Goal: Task Accomplishment & Management: Use online tool/utility

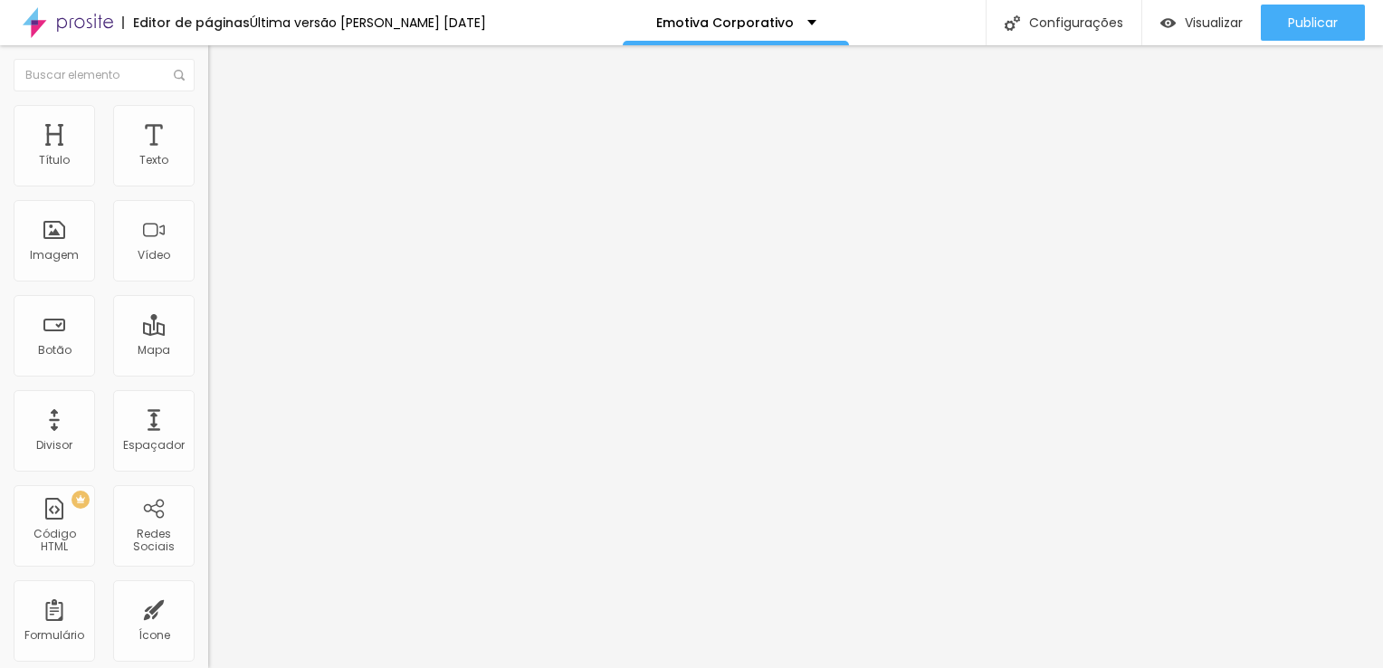
click at [208, 170] on input "https://vimeo.com/527423186/22e08794f0" at bounding box center [316, 161] width 217 height 18
click at [208, 170] on input "/22e087" at bounding box center [316, 161] width 217 height 18
type input "/"
paste input "https://www.youtube.com/watch?v=eX6i3s4YSic"
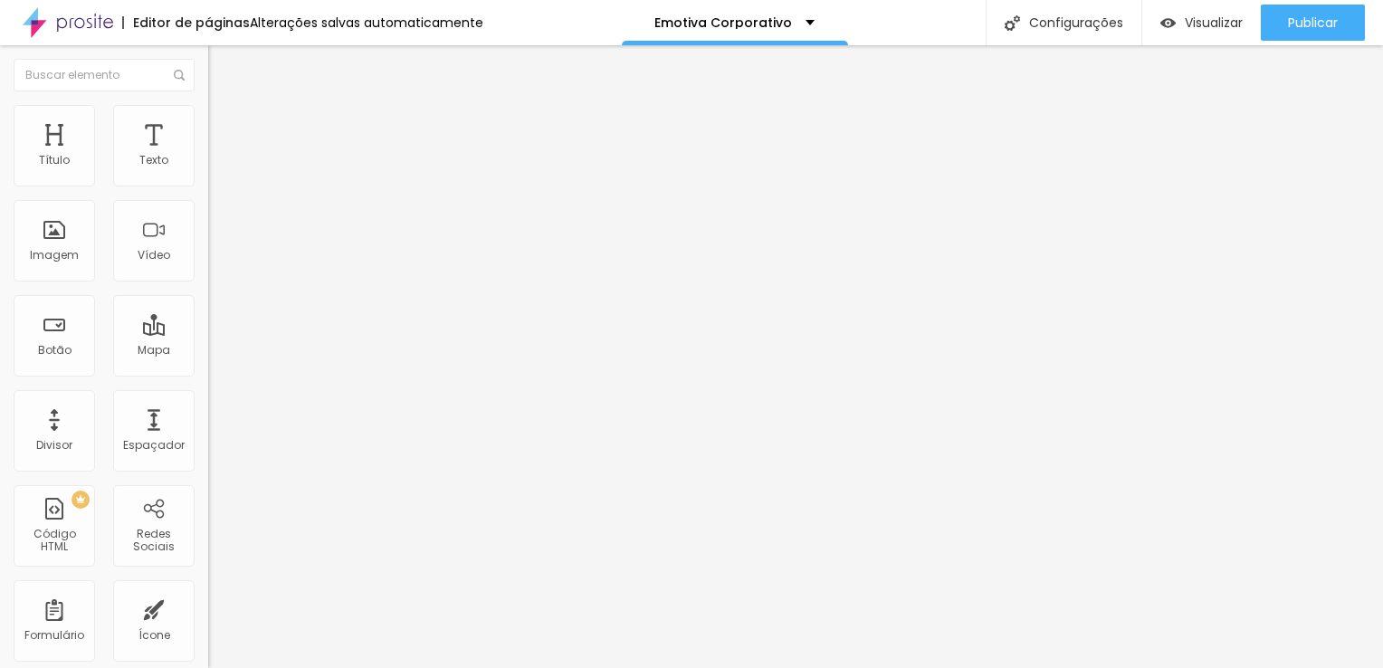
type input "https://www.youtube.com/watch?v=eX6i3s4YSic"
click at [208, 156] on span "Trocar imagem" at bounding box center [257, 147] width 99 height 15
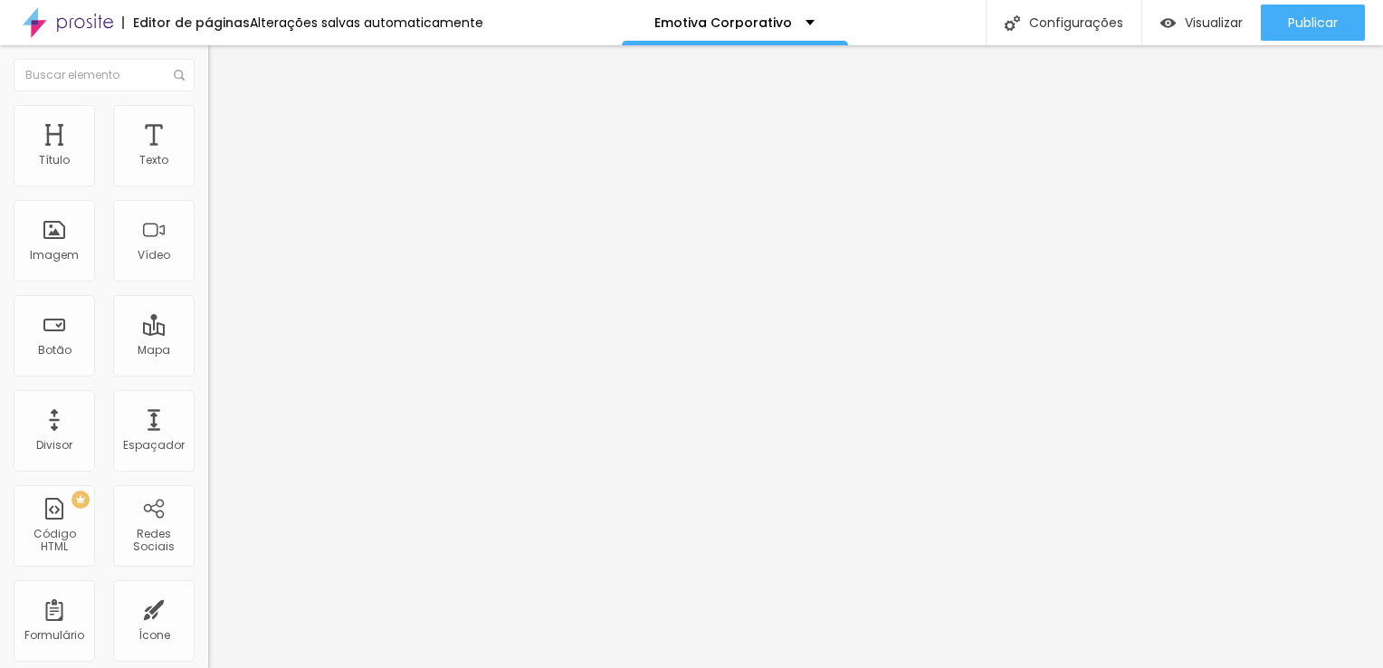
click at [208, 258] on img at bounding box center [214, 251] width 13 height 13
click at [208, 229] on img at bounding box center [214, 222] width 13 height 13
click at [208, 283] on span "1:1 Quadrado" at bounding box center [243, 275] width 71 height 15
click at [208, 294] on span "Cinema" at bounding box center [230, 286] width 45 height 15
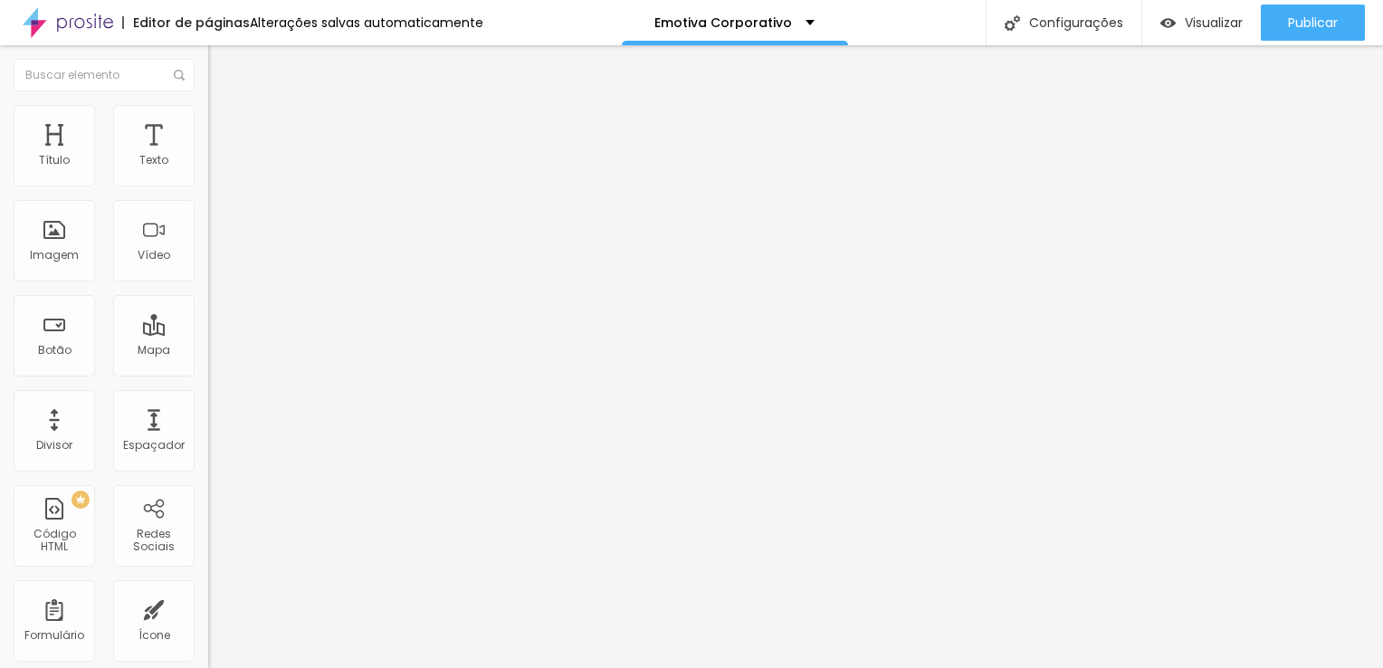
click at [208, 322] on span "Quadrado" at bounding box center [237, 314] width 59 height 15
click at [208, 333] on span "Original" at bounding box center [229, 325] width 43 height 15
click at [208, 156] on span "Trocar imagem" at bounding box center [257, 147] width 99 height 15
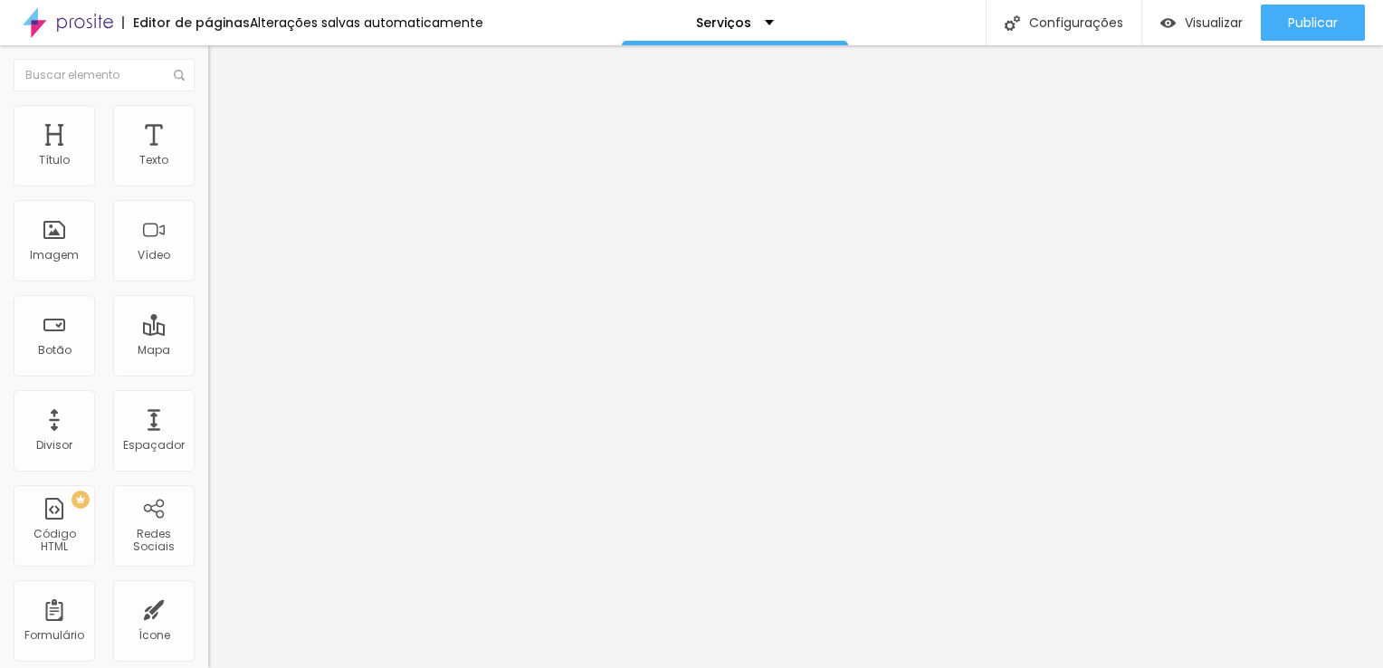
click at [208, 156] on span "Trocar imagem" at bounding box center [257, 147] width 99 height 15
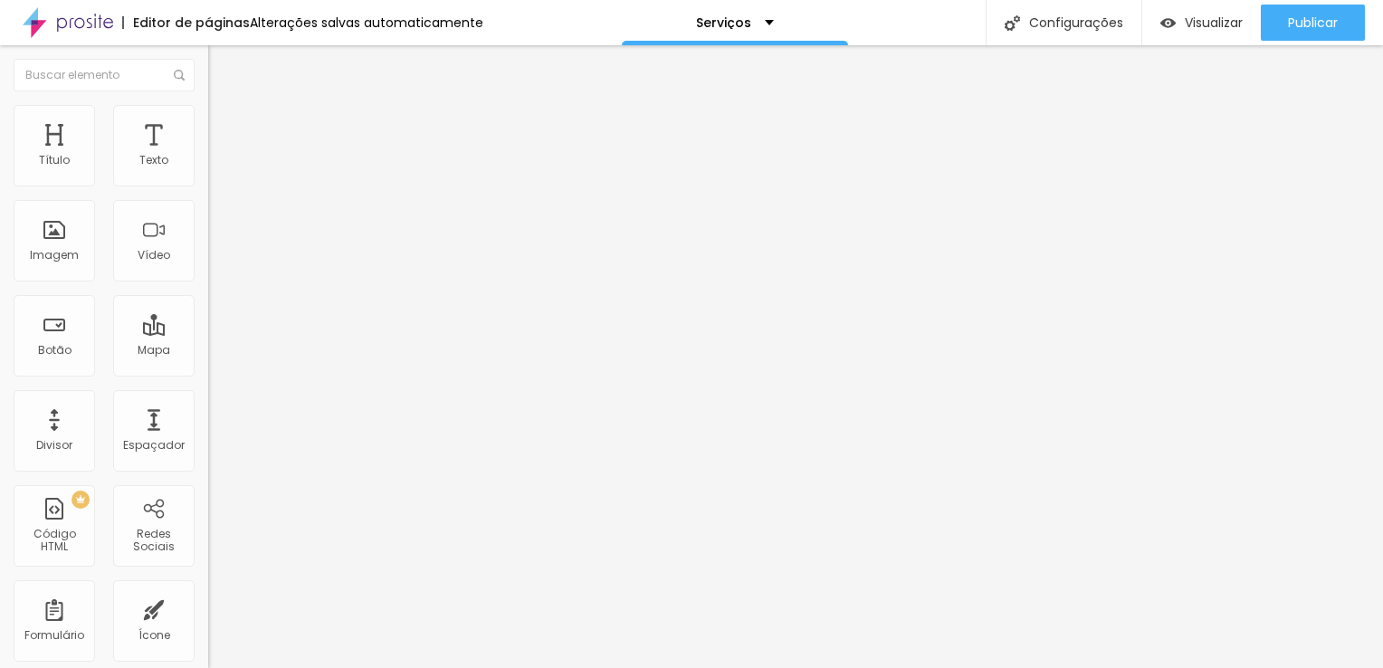
click at [208, 156] on span "Trocar imagem" at bounding box center [257, 147] width 99 height 15
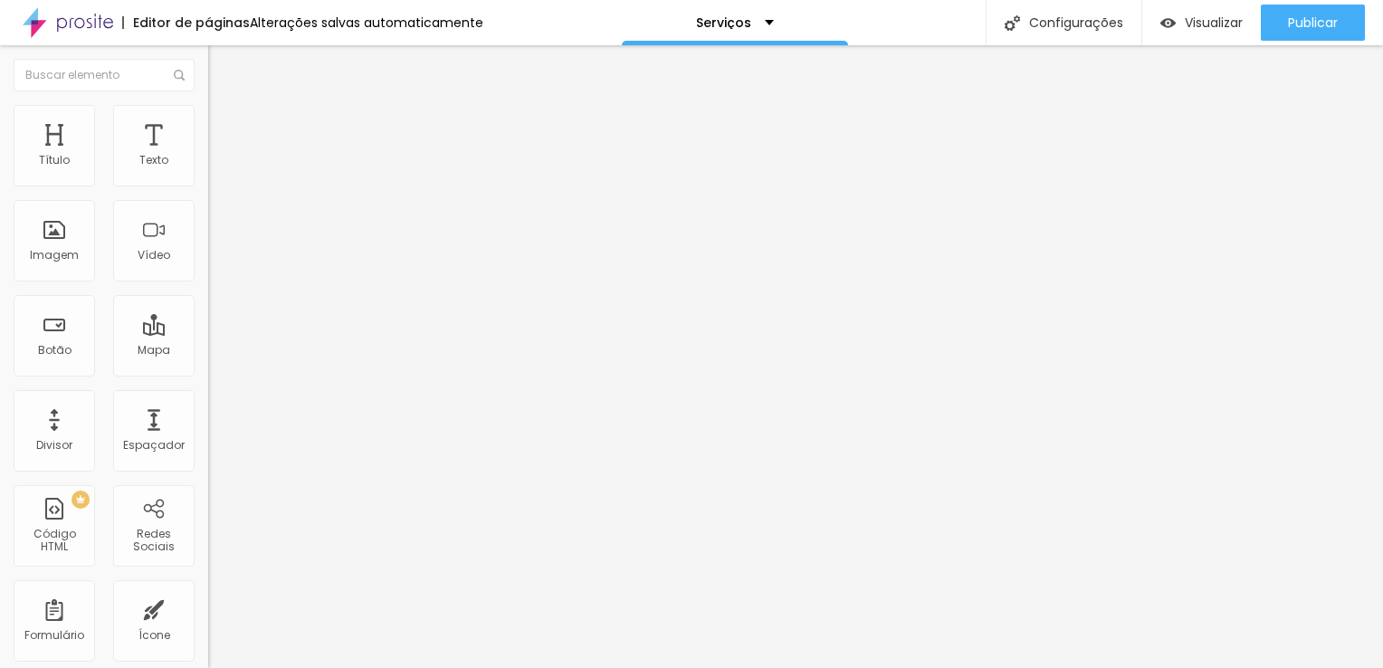
click at [208, 156] on span "Trocar imagem" at bounding box center [257, 147] width 99 height 15
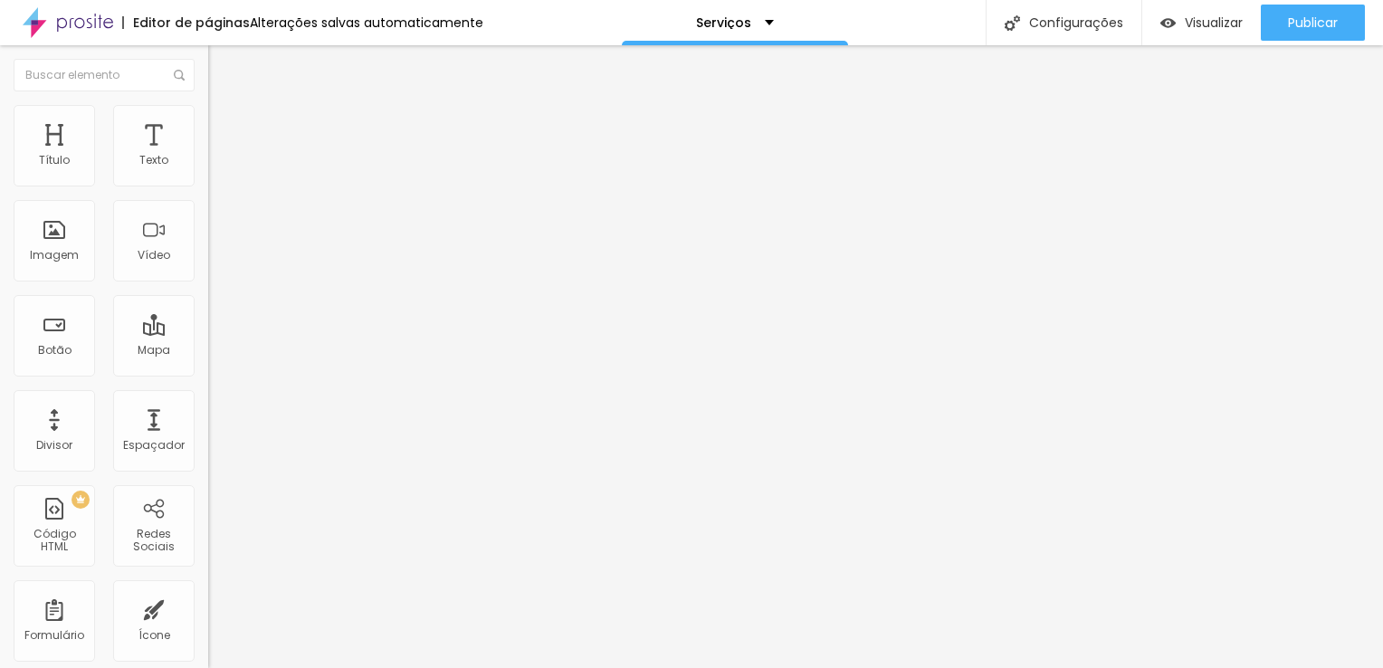
click at [208, 156] on span "Trocar imagem" at bounding box center [257, 147] width 99 height 15
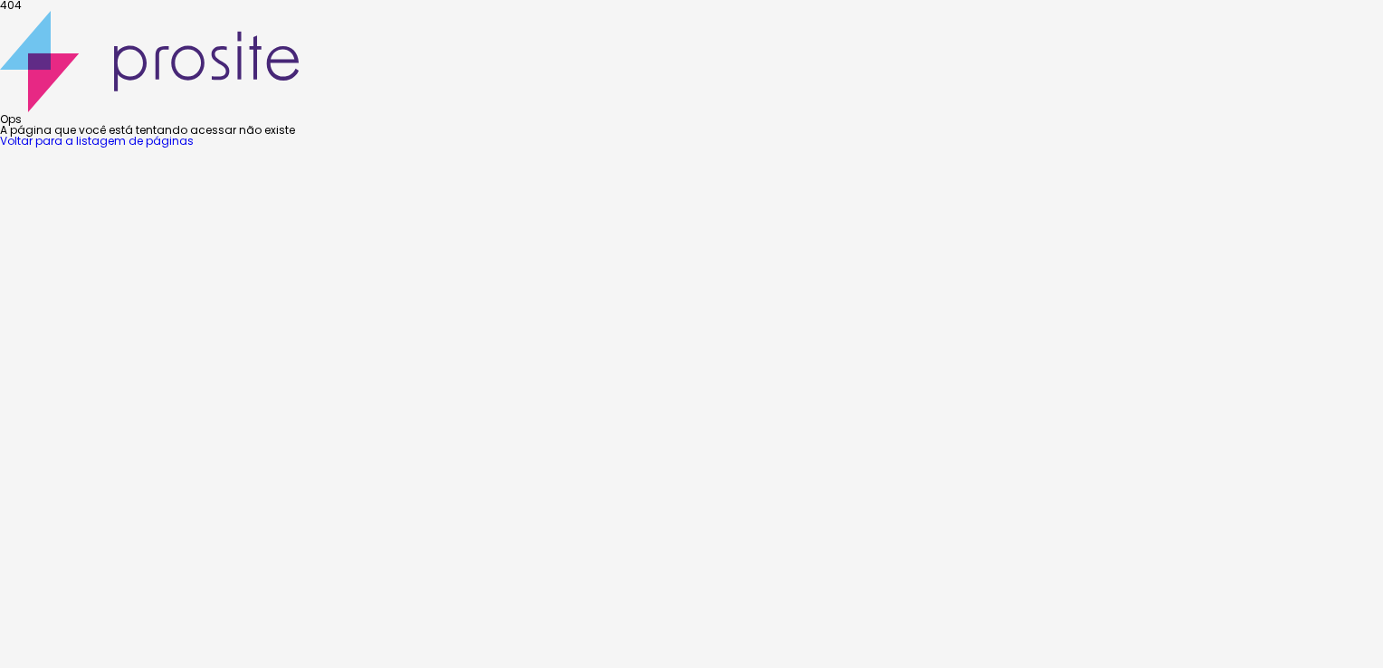
click at [194, 148] on link "Voltar para a listagem de páginas" at bounding box center [97, 140] width 194 height 15
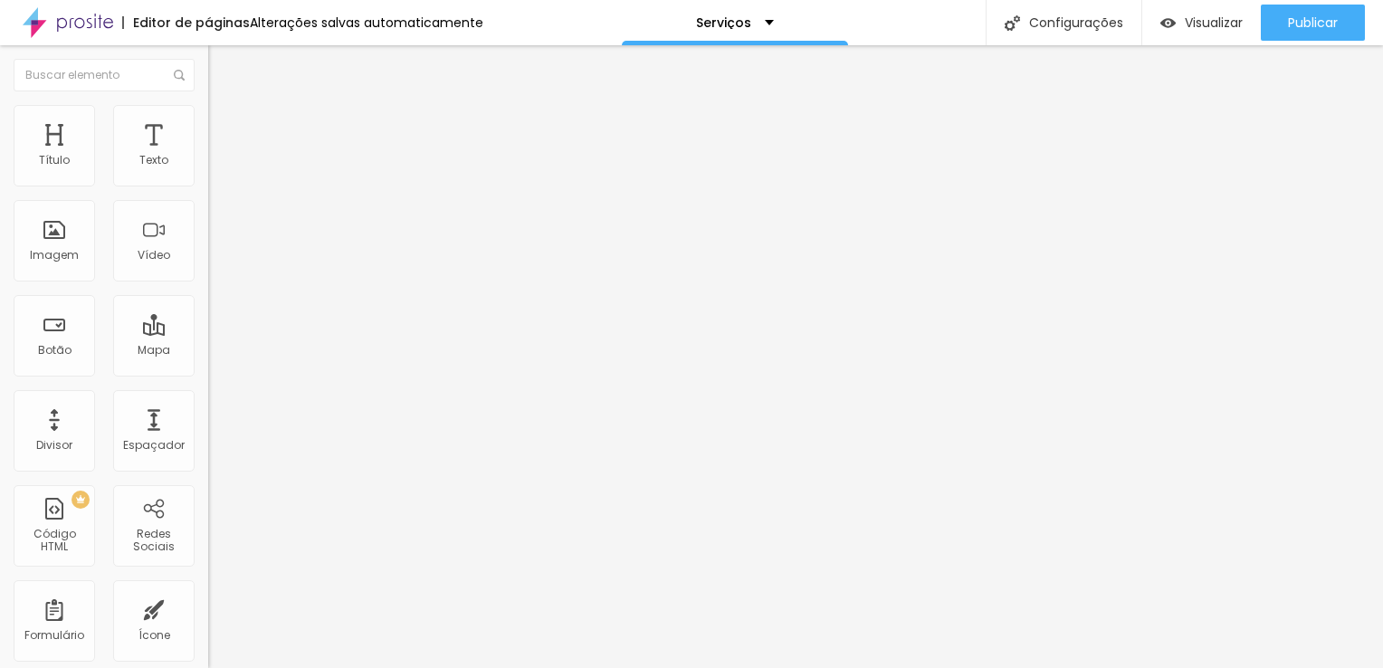
click at [208, 156] on span "Trocar imagem" at bounding box center [257, 147] width 99 height 15
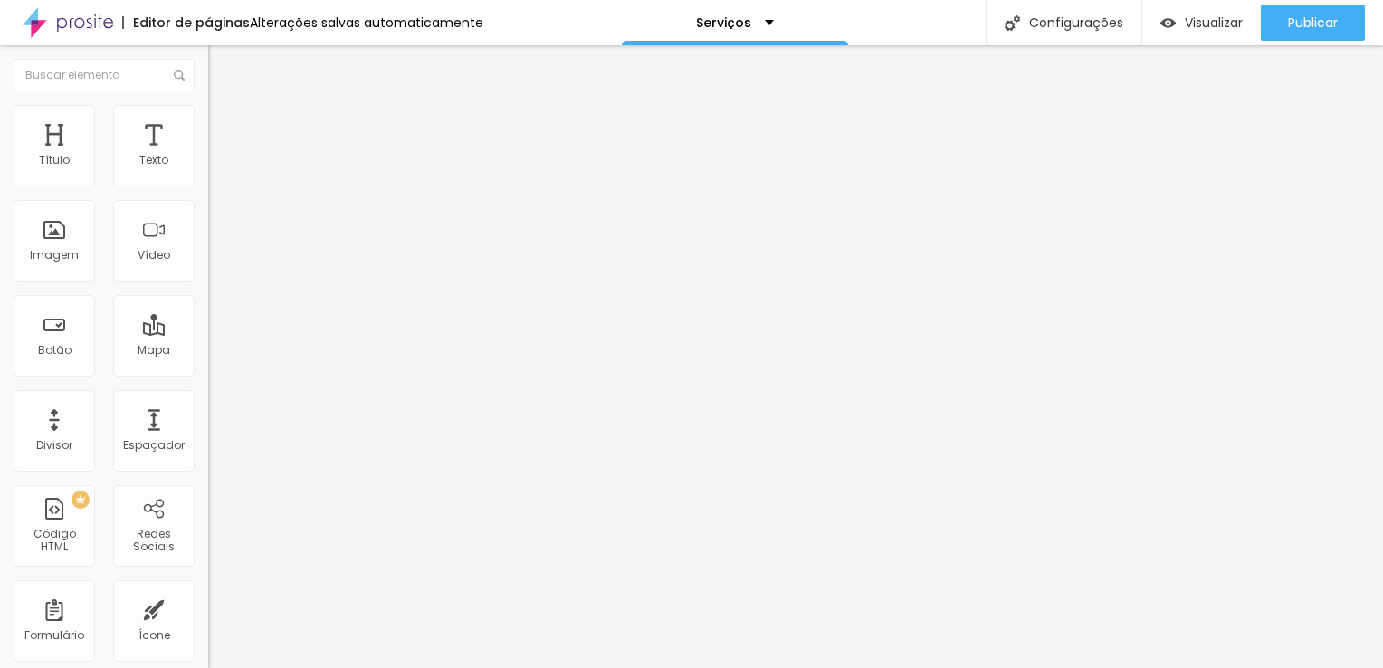
click at [208, 283] on span "4:3 Padrão" at bounding box center [238, 275] width 60 height 15
click at [208, 331] on div "Original" at bounding box center [312, 325] width 208 height 11
click at [208, 316] on span "Quadrado" at bounding box center [237, 307] width 59 height 15
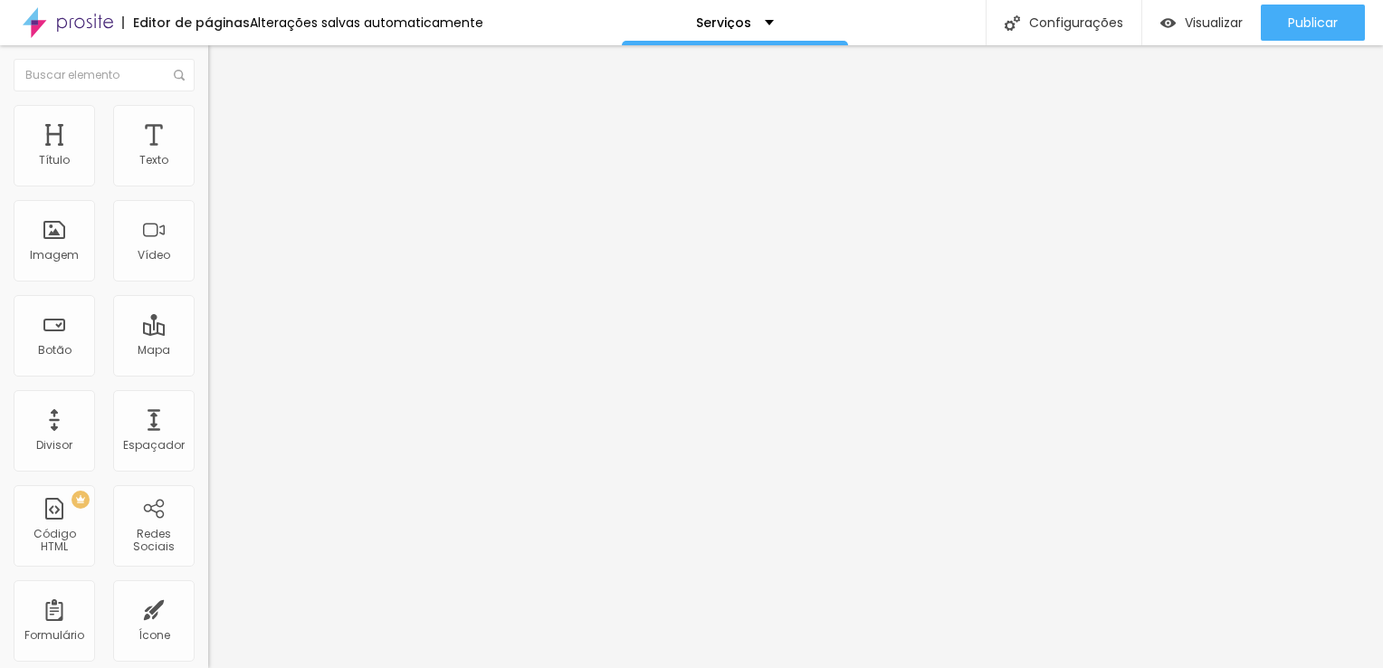
click at [249, 305] on span "4:3" at bounding box center [257, 297] width 16 height 15
click at [208, 333] on span "Original" at bounding box center [229, 325] width 43 height 15
click at [208, 156] on span "Trocar imagem" at bounding box center [257, 147] width 99 height 15
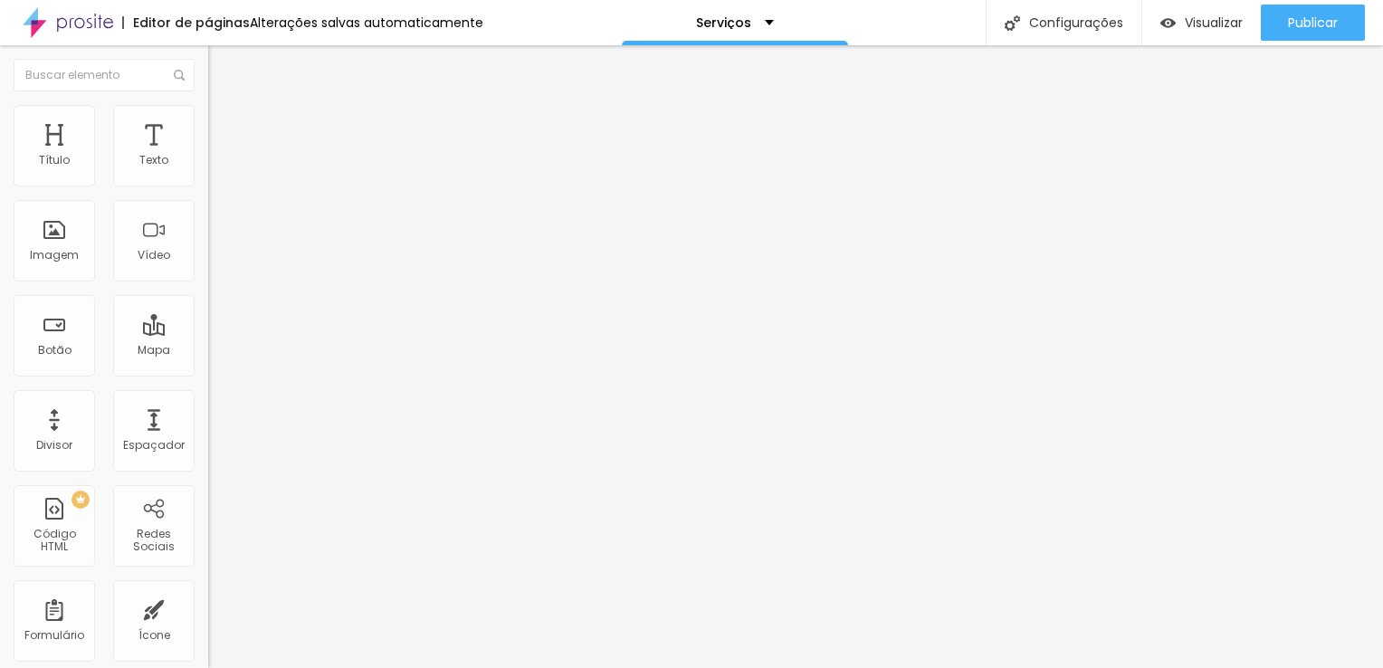
click at [208, 156] on span "Trocar imagem" at bounding box center [257, 147] width 99 height 15
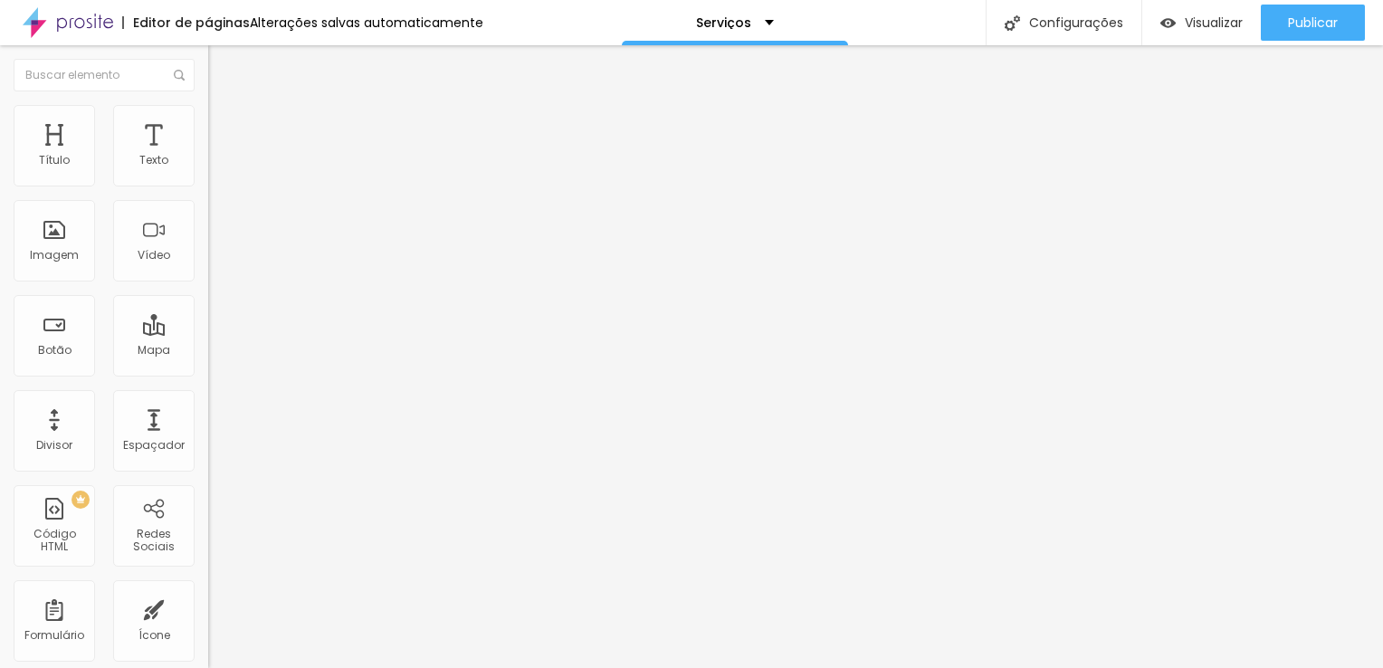
click at [208, 156] on span "Trocar imagem" at bounding box center [257, 147] width 99 height 15
click at [208, 283] on span "1:1 Quadrado" at bounding box center [243, 275] width 71 height 15
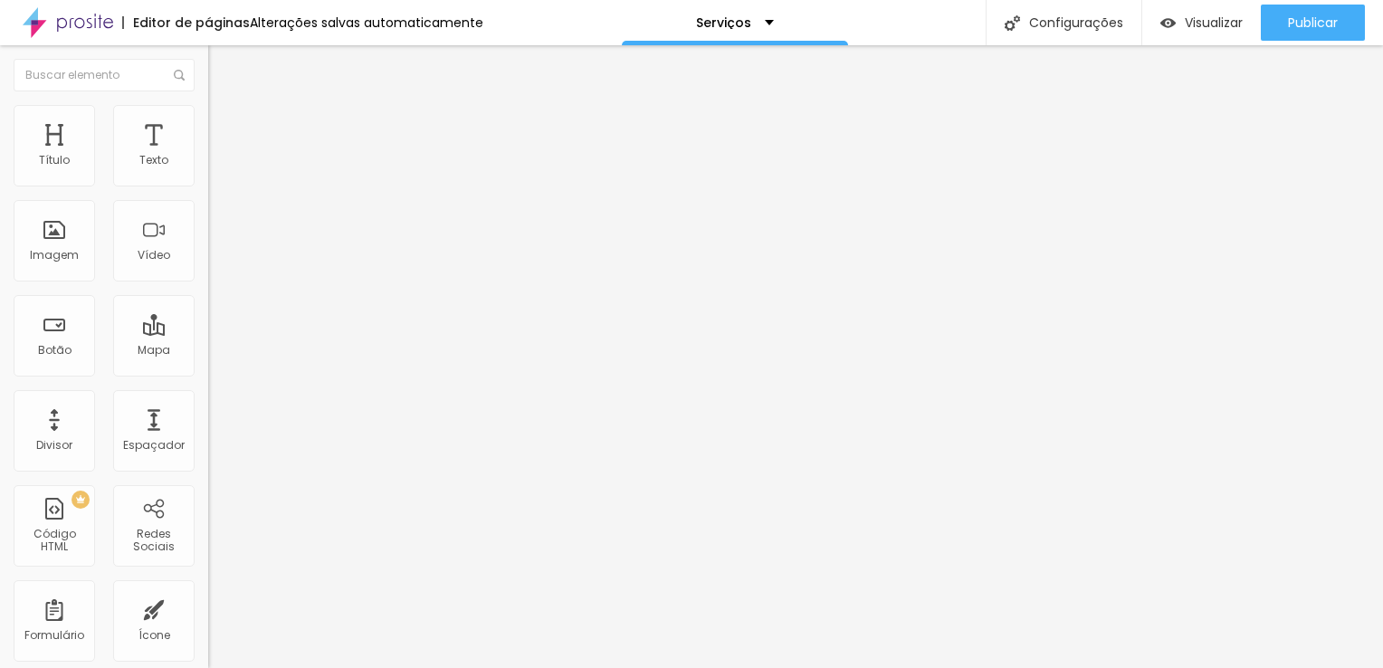
click at [208, 305] on span "Padrão" at bounding box center [228, 297] width 41 height 15
click at [208, 156] on span "Trocar imagem" at bounding box center [257, 147] width 99 height 15
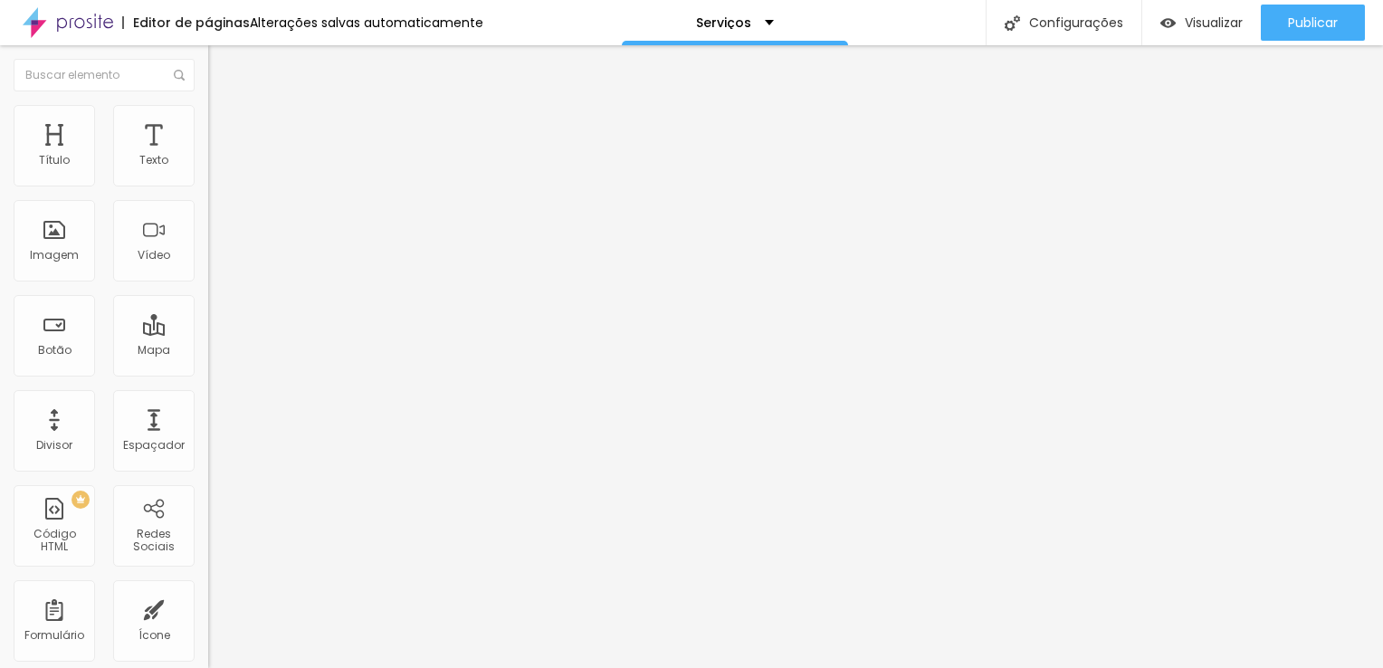
click at [208, 156] on span "Trocar imagem" at bounding box center [257, 147] width 99 height 15
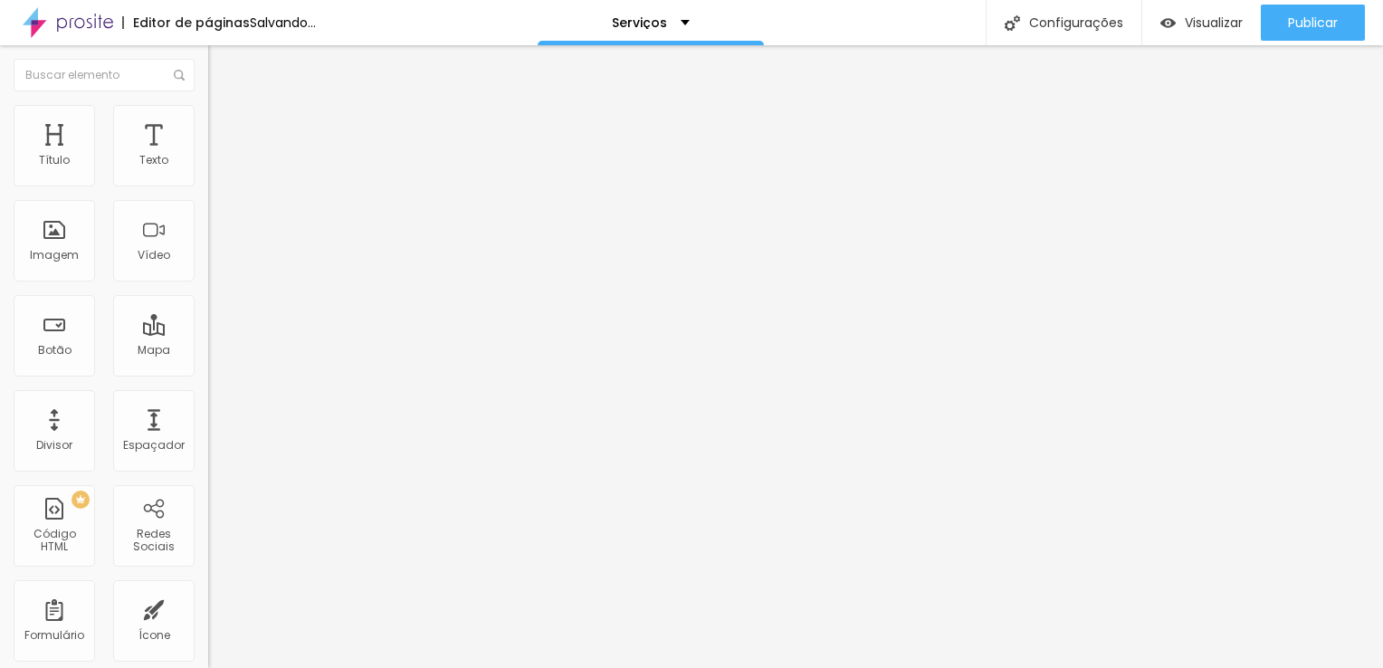
click at [208, 156] on span "Trocar imagem" at bounding box center [257, 147] width 99 height 15
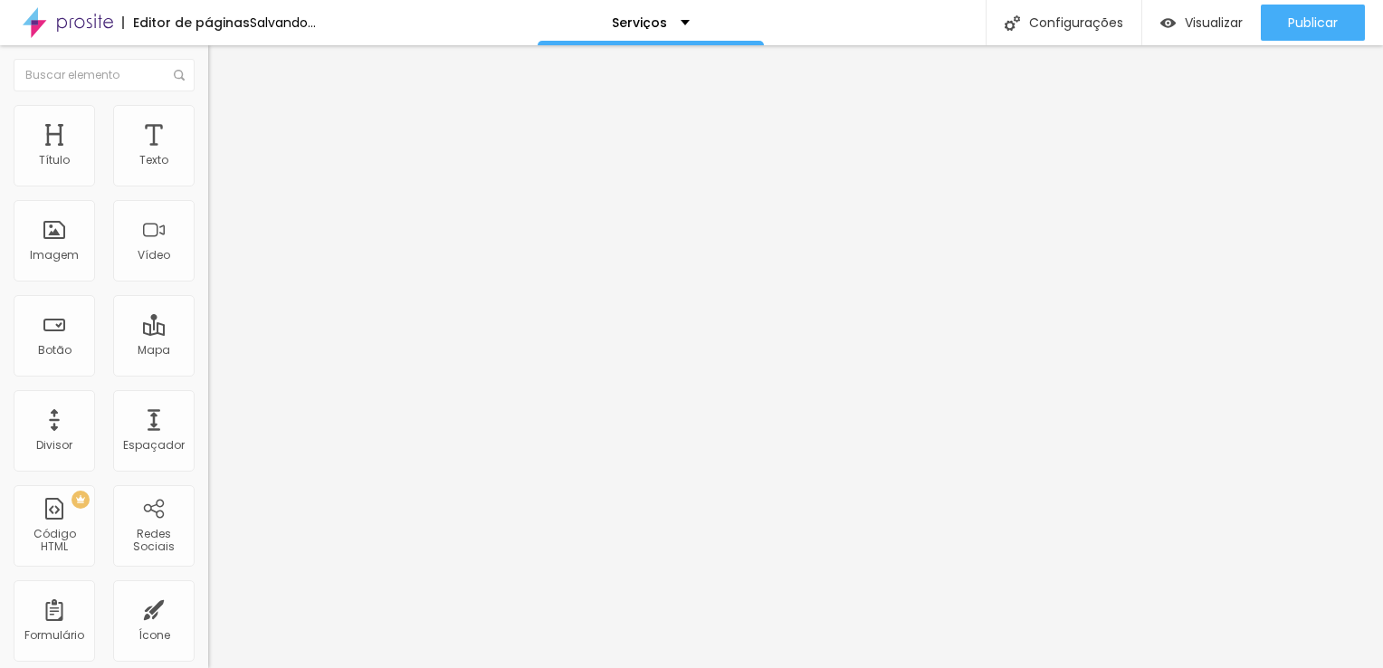
click at [208, 156] on span "Trocar imagem" at bounding box center [257, 147] width 99 height 15
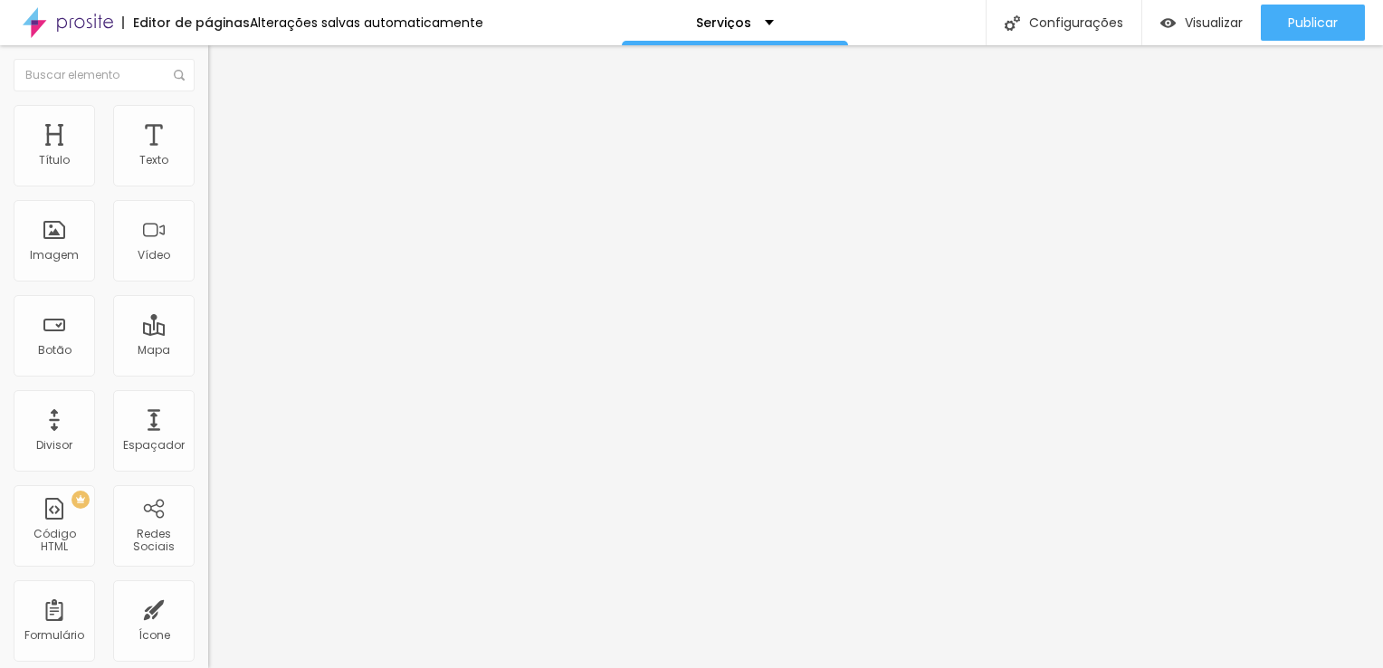
click at [208, 156] on span "Trocar imagem" at bounding box center [257, 147] width 99 height 15
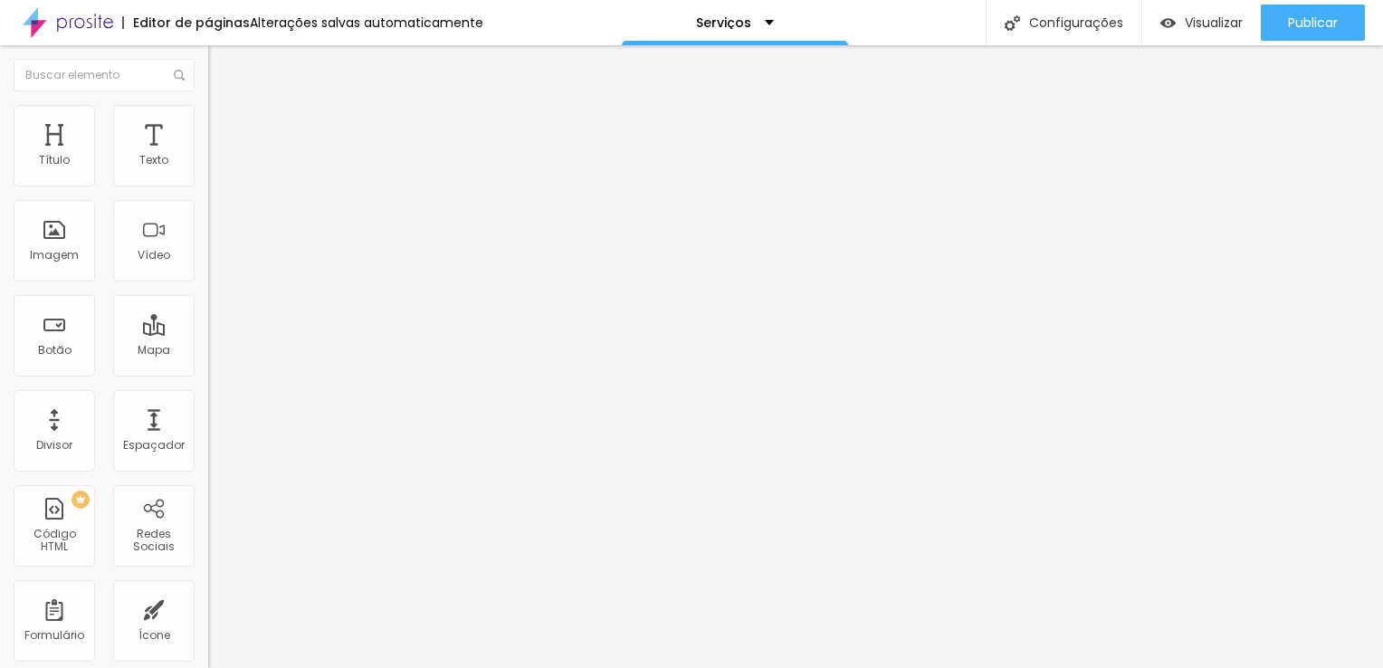
click at [208, 165] on img at bounding box center [214, 158] width 13 height 13
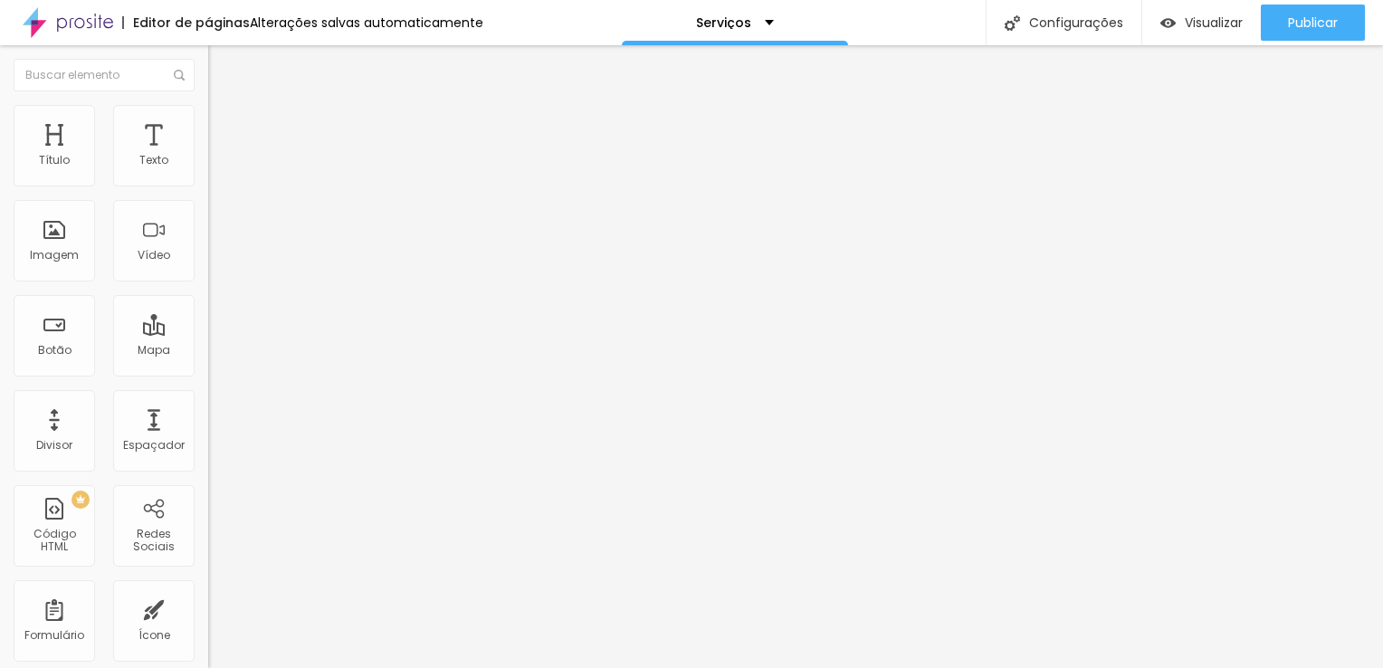
click at [208, 179] on img at bounding box center [214, 173] width 13 height 13
click at [208, 183] on img at bounding box center [214, 187] width 13 height 13
click at [208, 182] on img at bounding box center [214, 187] width 13 height 13
click at [208, 181] on img at bounding box center [214, 187] width 13 height 13
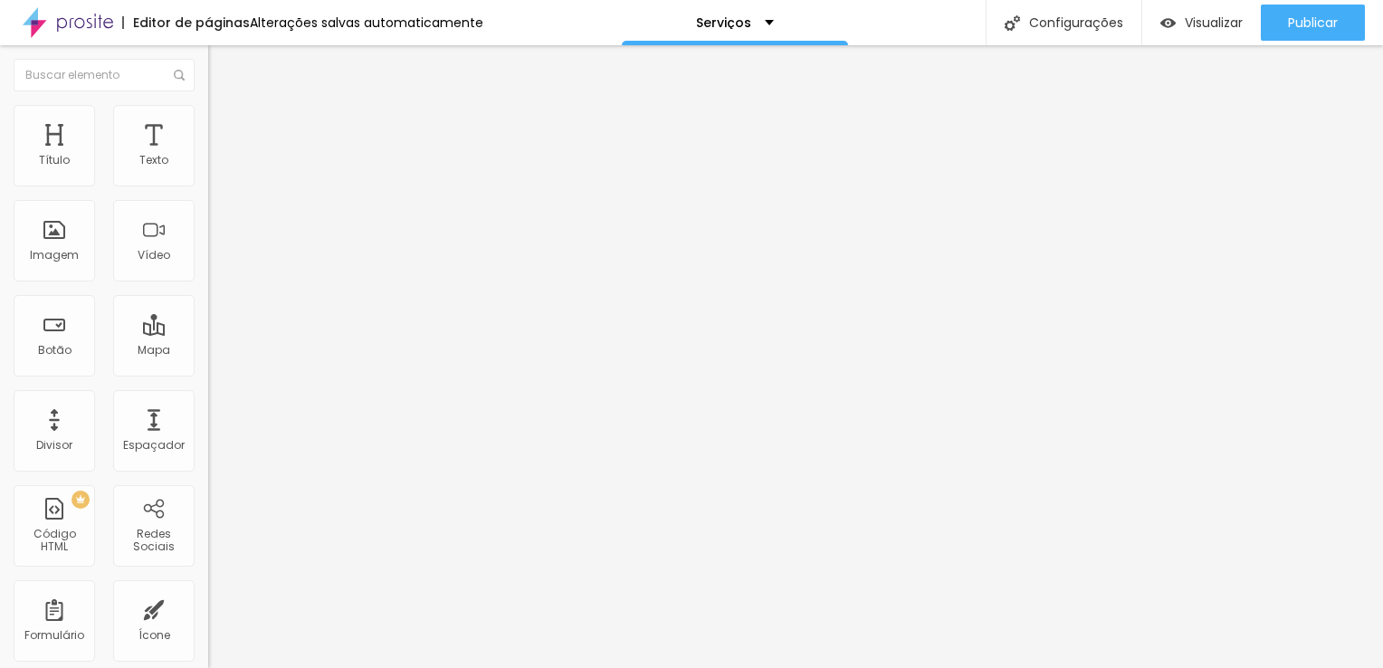
click at [208, 179] on img at bounding box center [214, 173] width 13 height 13
click at [208, 165] on img at bounding box center [214, 158] width 13 height 13
click at [208, 152] on div "Alinhamento" at bounding box center [312, 146] width 208 height 11
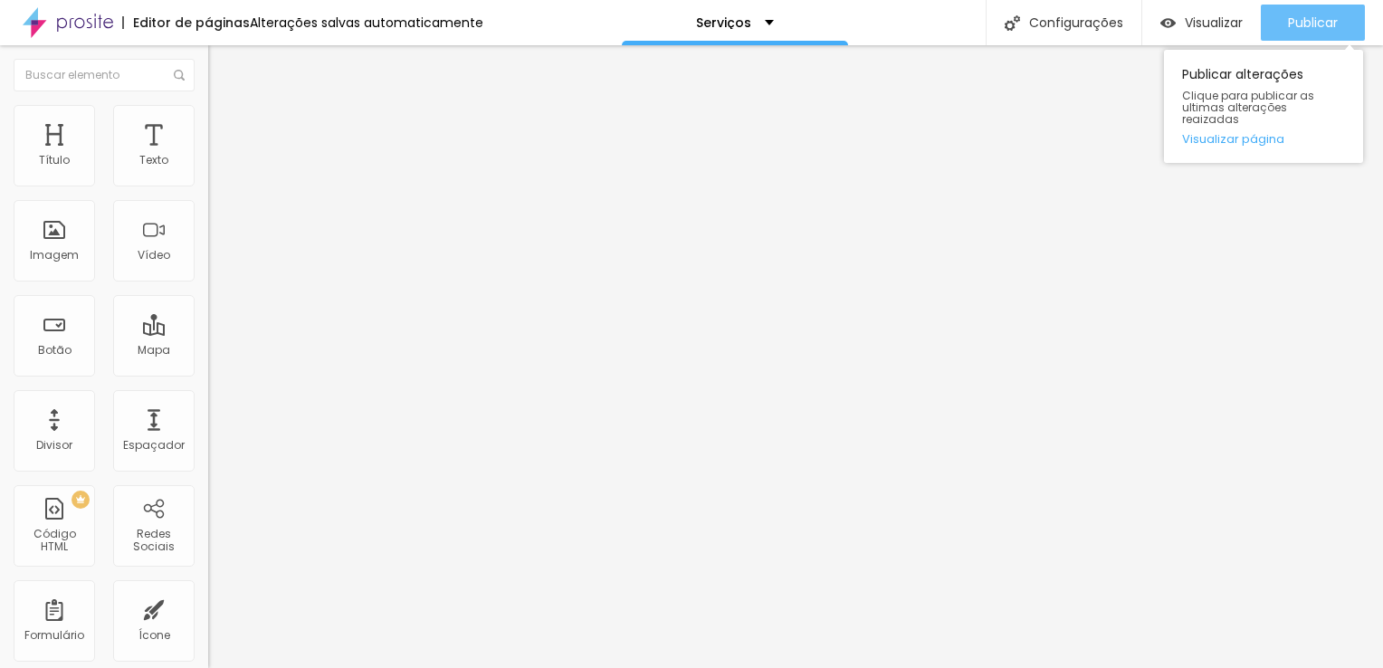
click at [1294, 26] on span "Publicar" at bounding box center [1313, 22] width 50 height 14
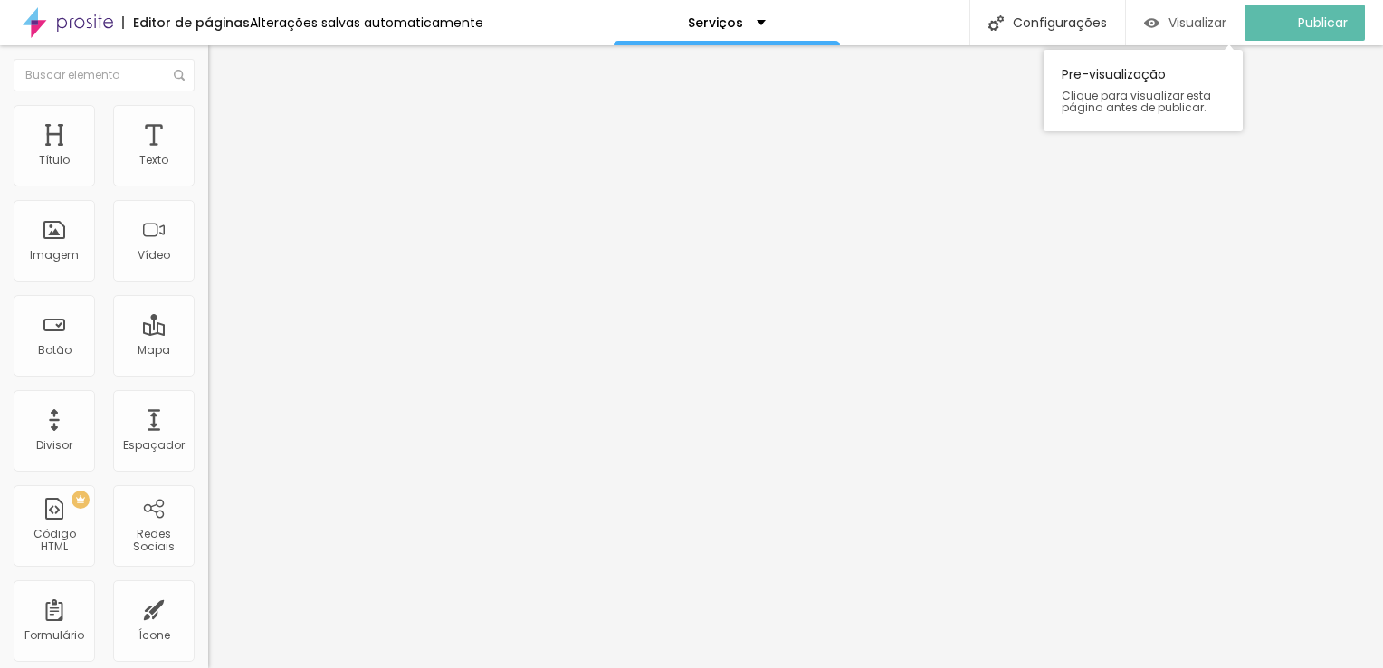
click at [1206, 20] on span "Visualizar" at bounding box center [1197, 22] width 58 height 14
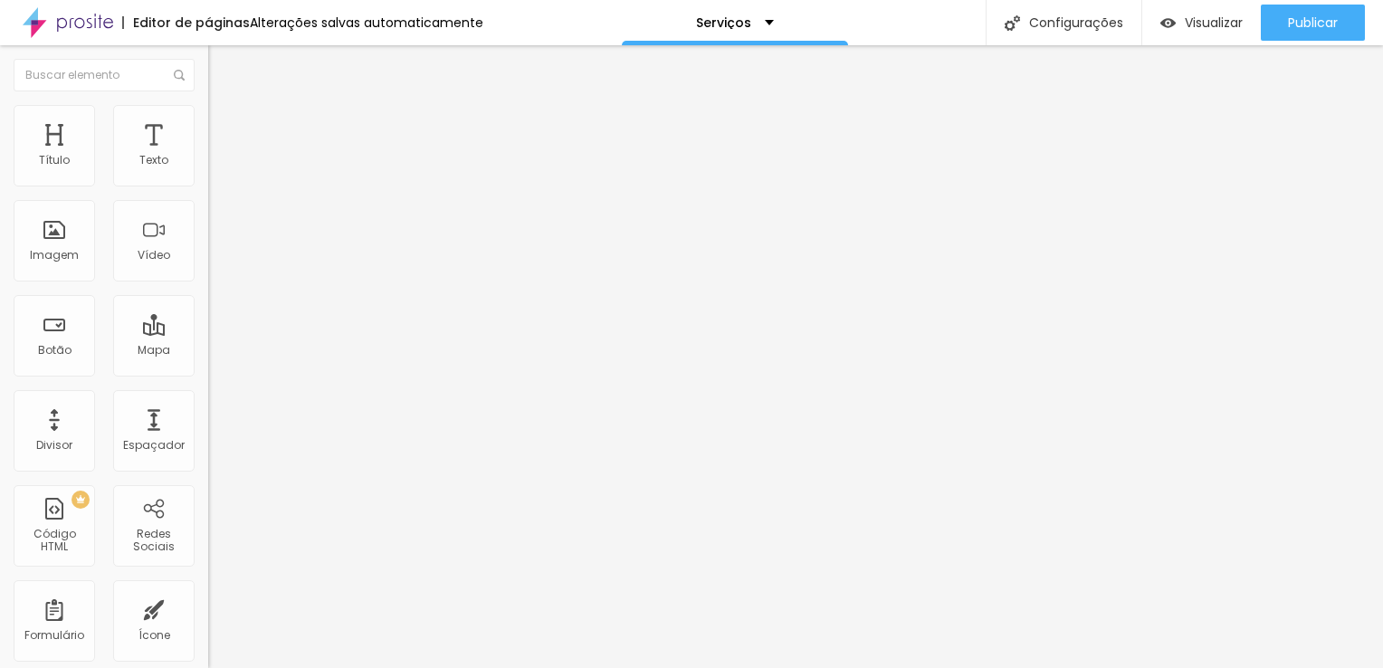
click at [222, 62] on div "Editar Coluna" at bounding box center [278, 66] width 112 height 14
click at [51, 235] on div "Imagem" at bounding box center [54, 240] width 81 height 81
click at [62, 243] on div "Imagem" at bounding box center [54, 240] width 81 height 81
click at [208, 103] on img at bounding box center [216, 95] width 16 height 16
click at [222, 60] on div "Editar Coluna" at bounding box center [278, 66] width 112 height 14
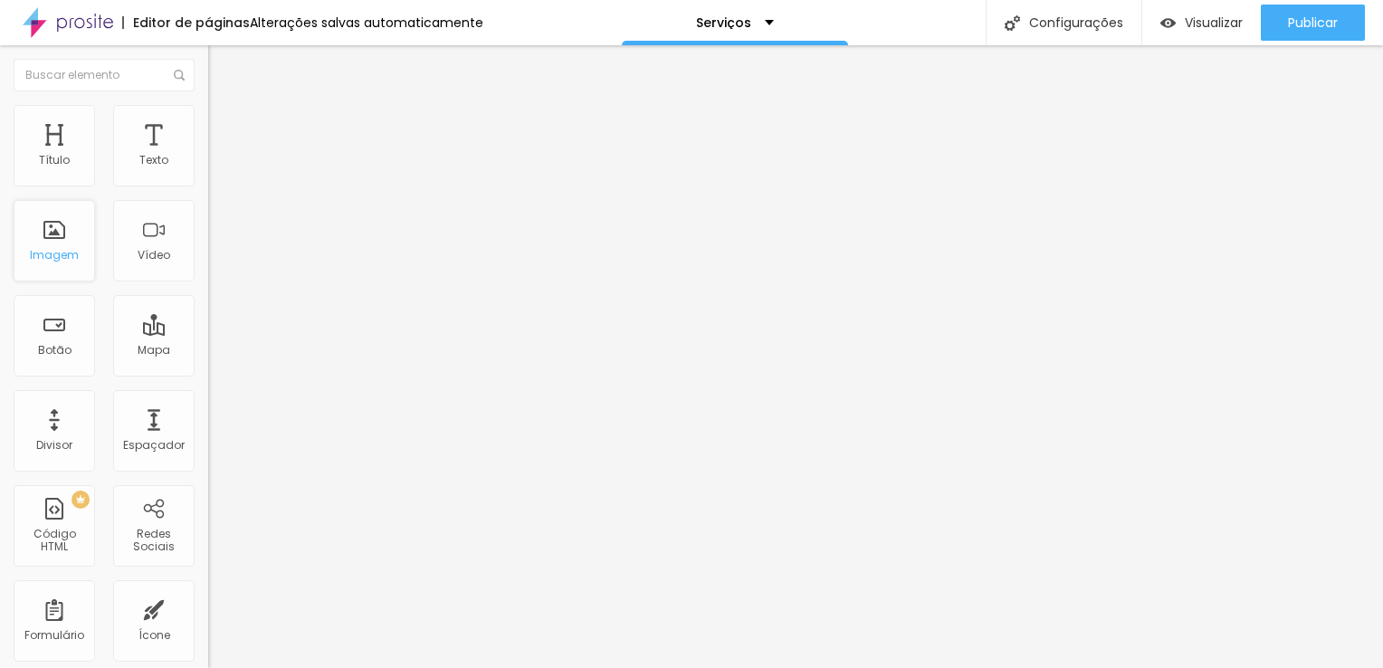
click at [47, 252] on div "Imagem" at bounding box center [54, 255] width 49 height 13
click at [48, 251] on div "Imagem" at bounding box center [54, 255] width 49 height 13
click at [51, 267] on div "Imagem" at bounding box center [54, 240] width 81 height 81
click at [67, 261] on div "Imagem" at bounding box center [54, 255] width 49 height 13
click at [60, 231] on div "Imagem" at bounding box center [54, 240] width 81 height 81
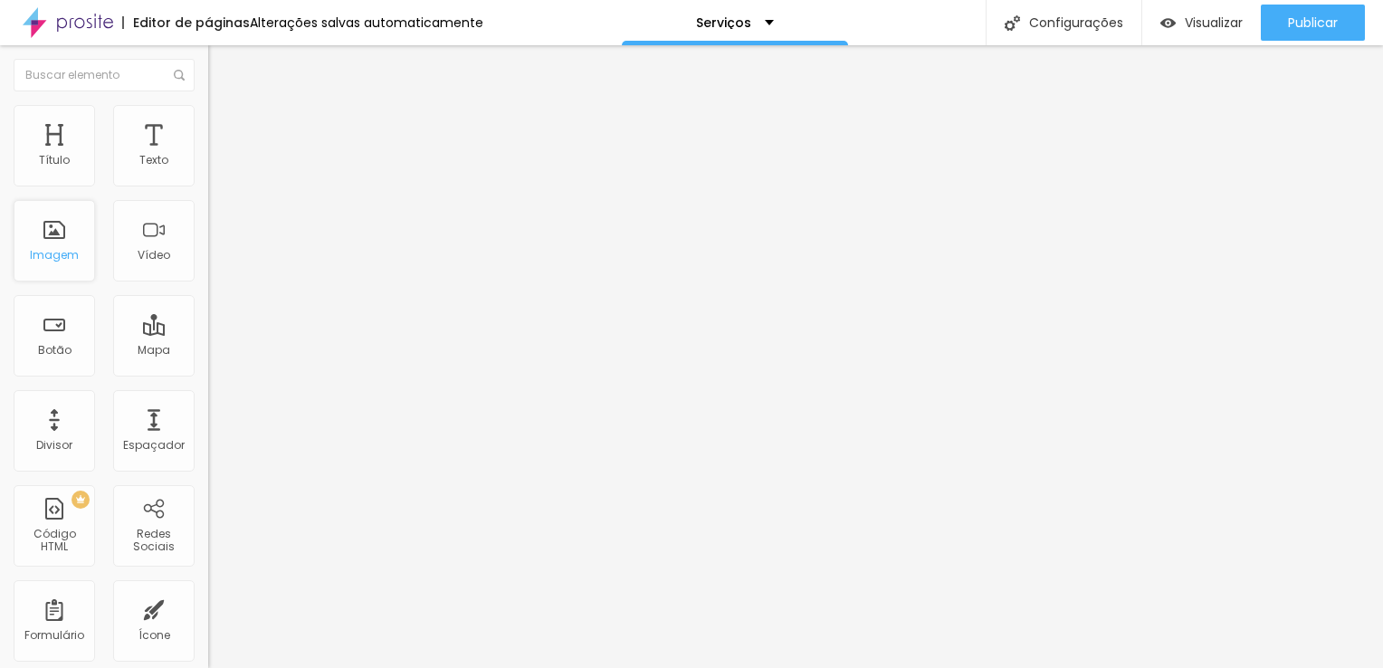
click at [54, 236] on div "Imagem" at bounding box center [54, 240] width 81 height 81
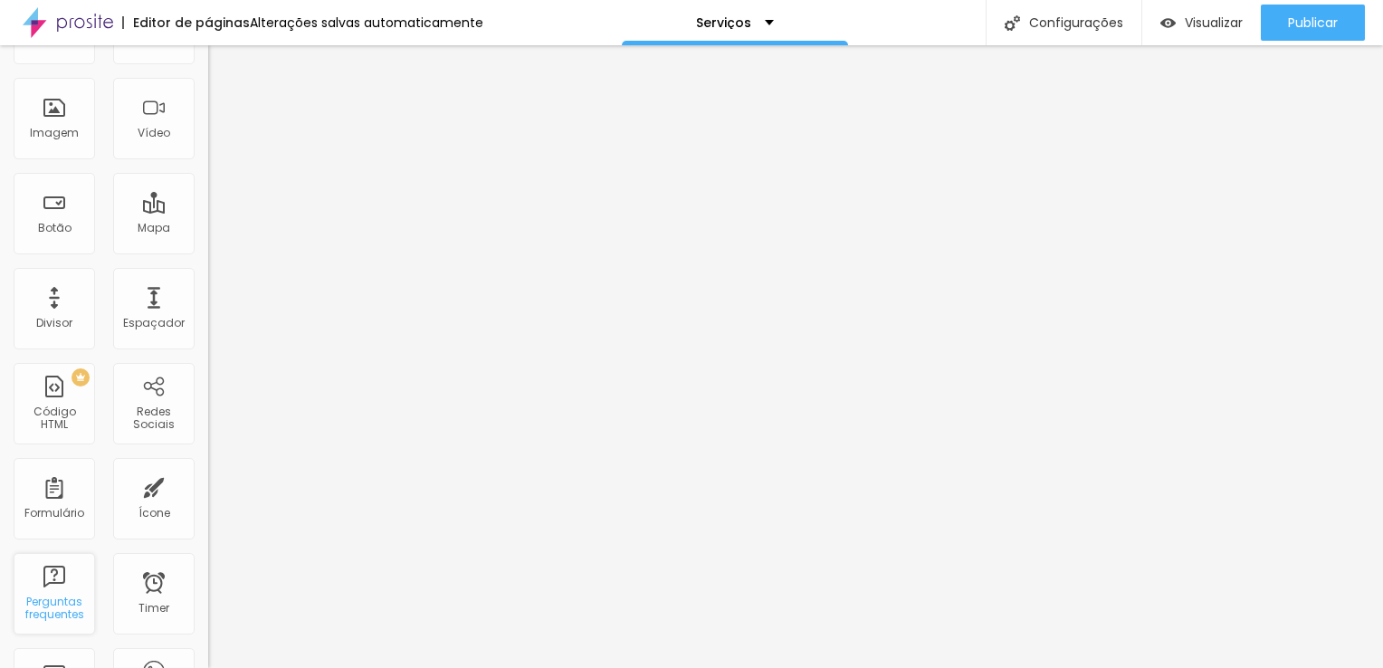
scroll to position [91, 0]
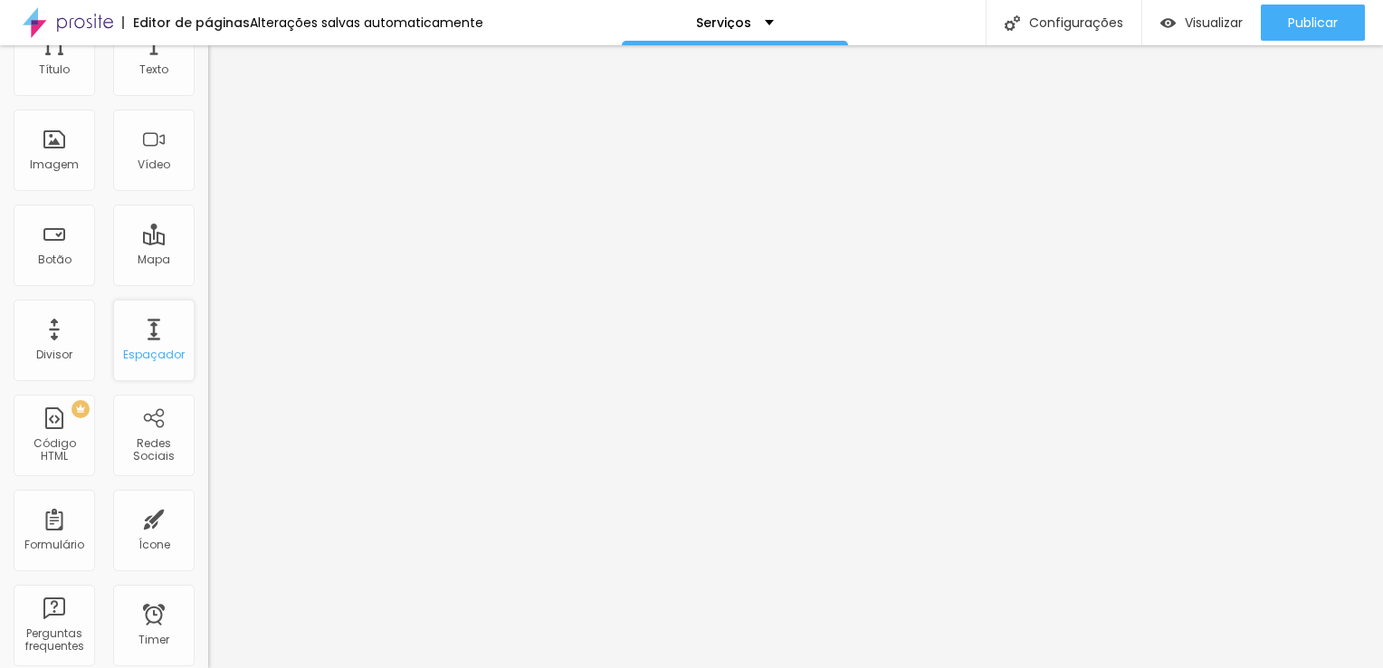
click at [146, 352] on div "Espaçador" at bounding box center [154, 354] width 62 height 13
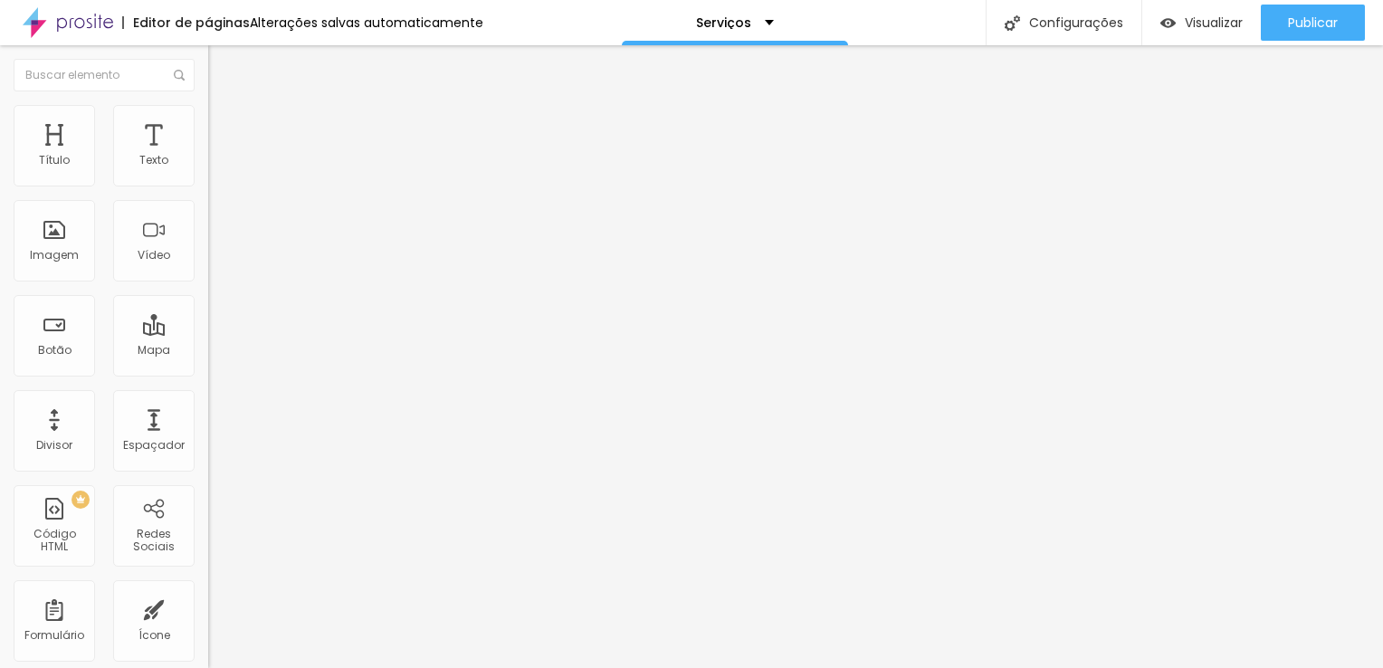
click at [208, 181] on img at bounding box center [214, 187] width 13 height 13
click at [208, 152] on div "Alinhamento" at bounding box center [312, 146] width 208 height 11
click at [208, 165] on img at bounding box center [214, 158] width 13 height 13
click at [208, 114] on img at bounding box center [216, 113] width 16 height 16
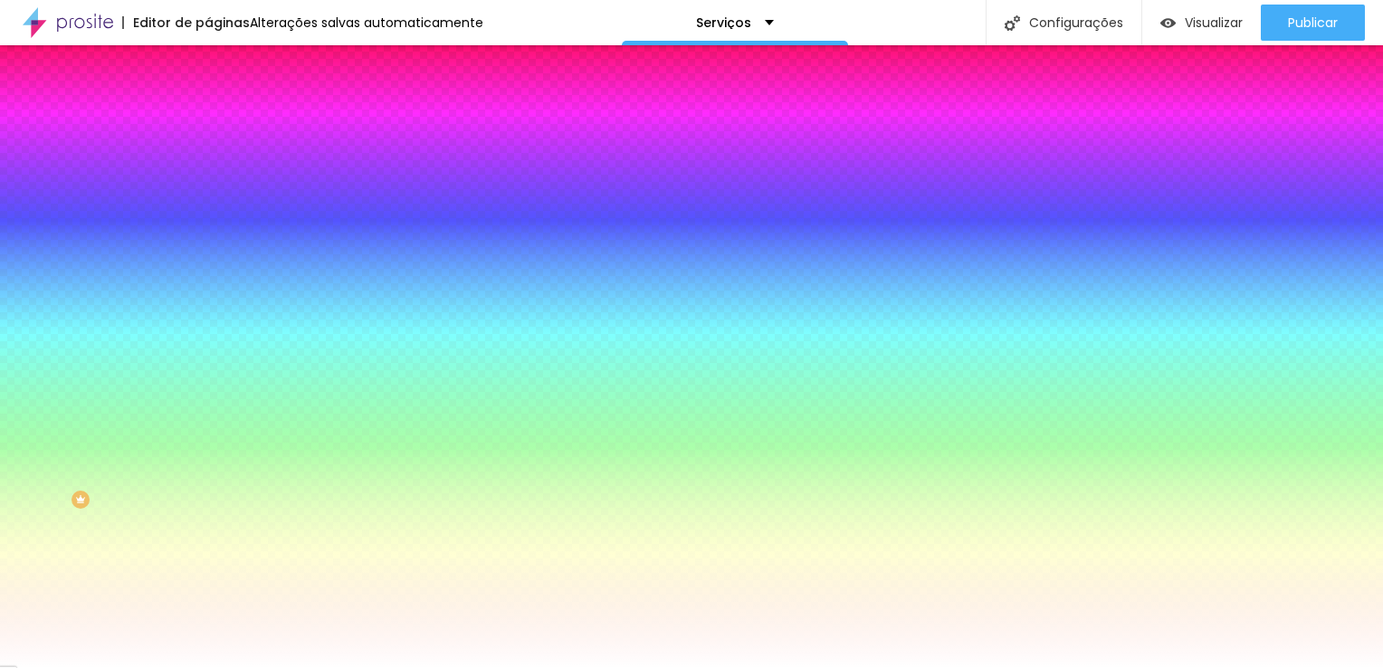
type input "3"
type input "11"
type input "33"
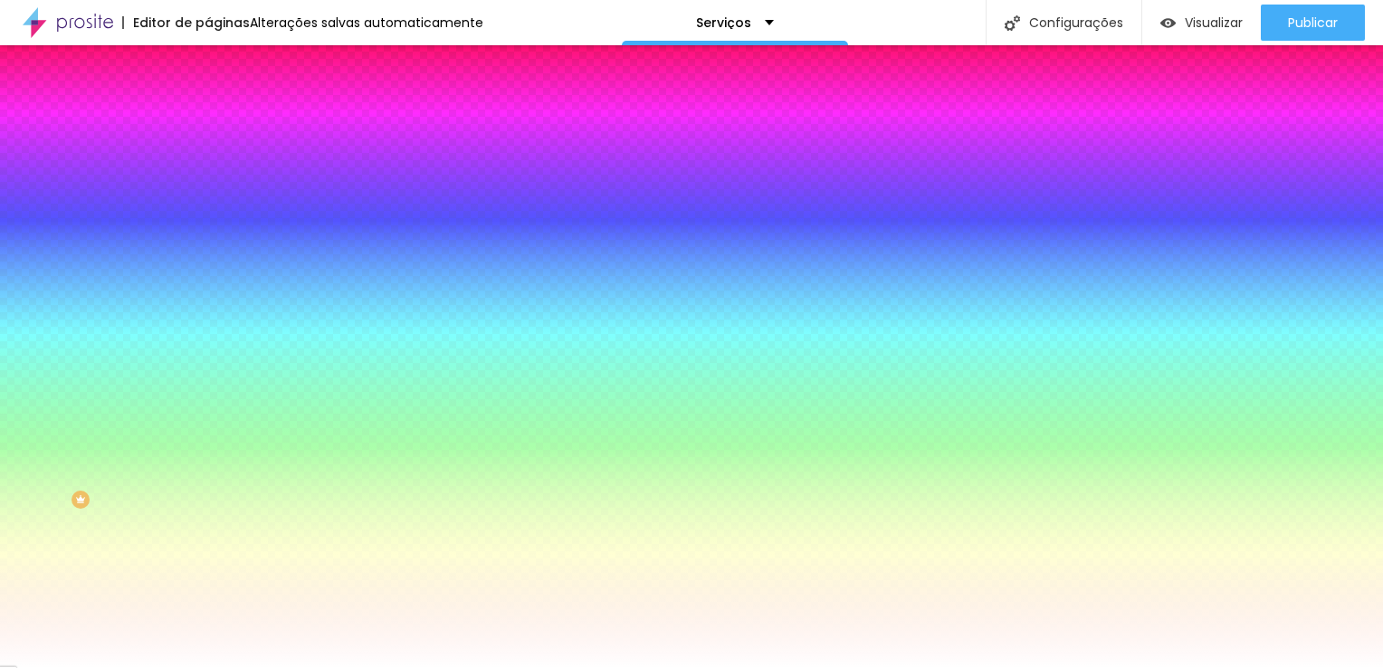
type input "33"
type input "38"
type input "42"
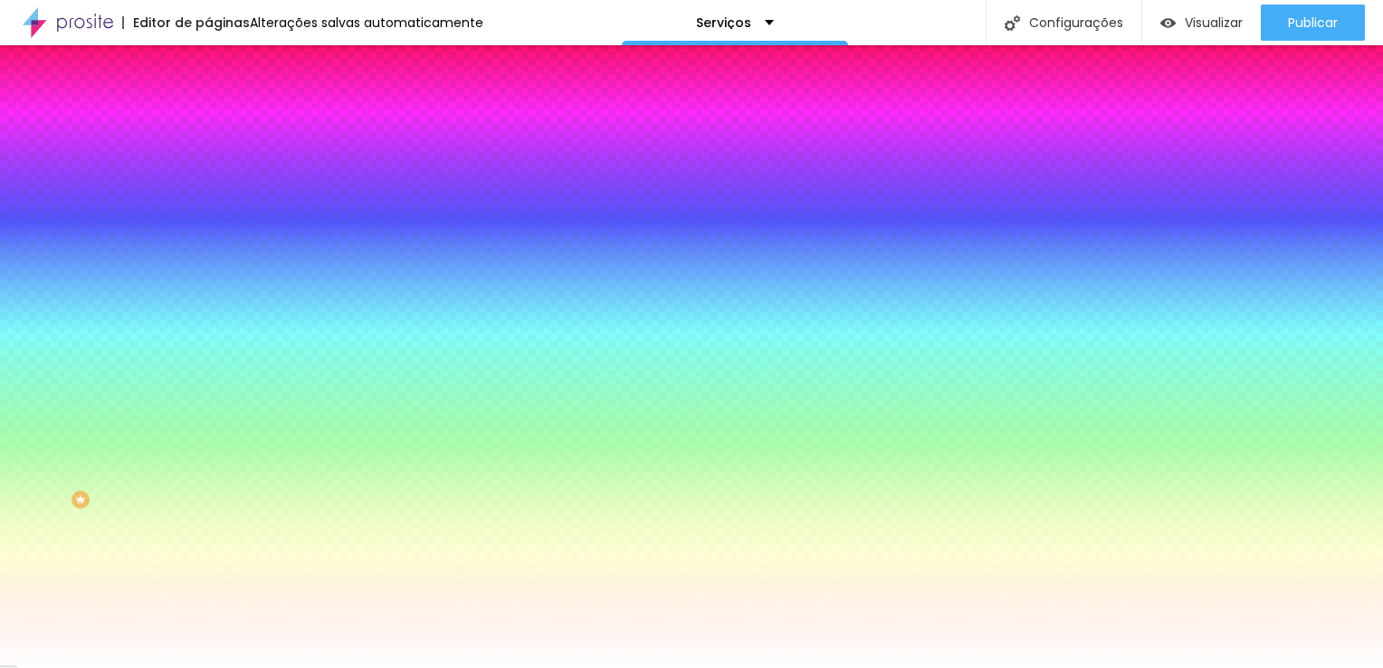
type input "45"
type input "50"
type input "54"
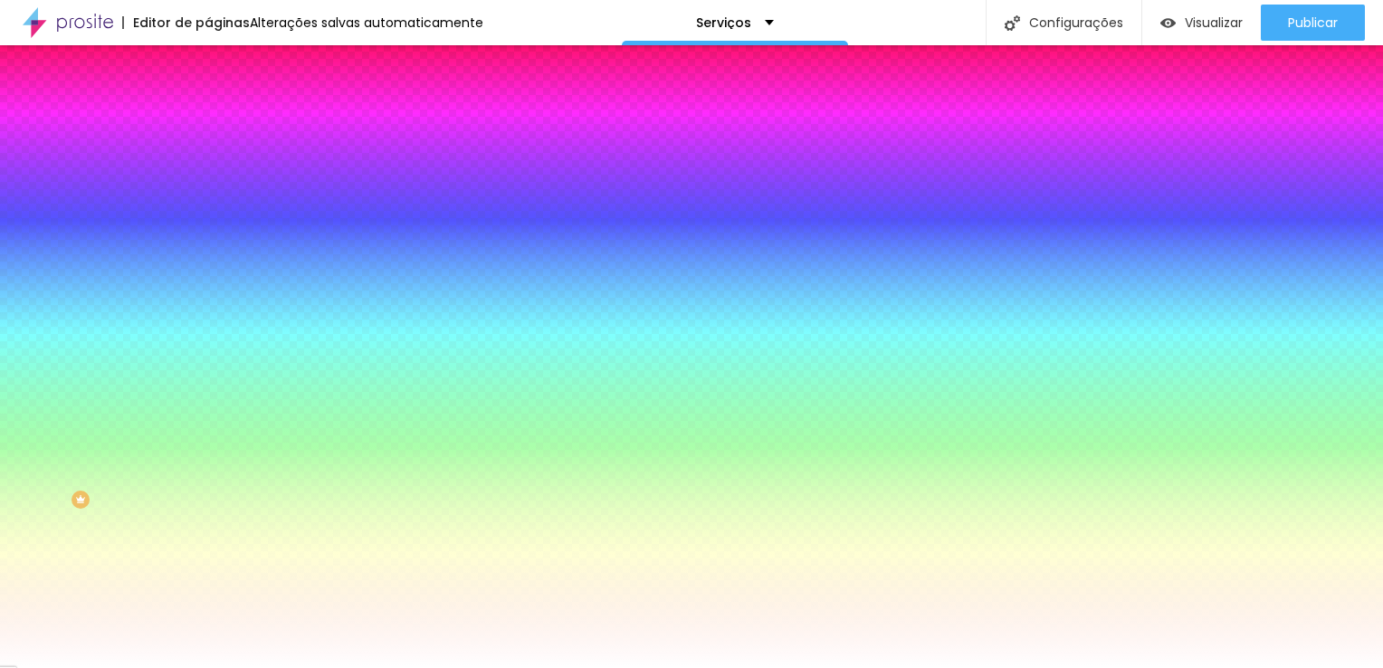
type input "54"
type input "57"
type input "58"
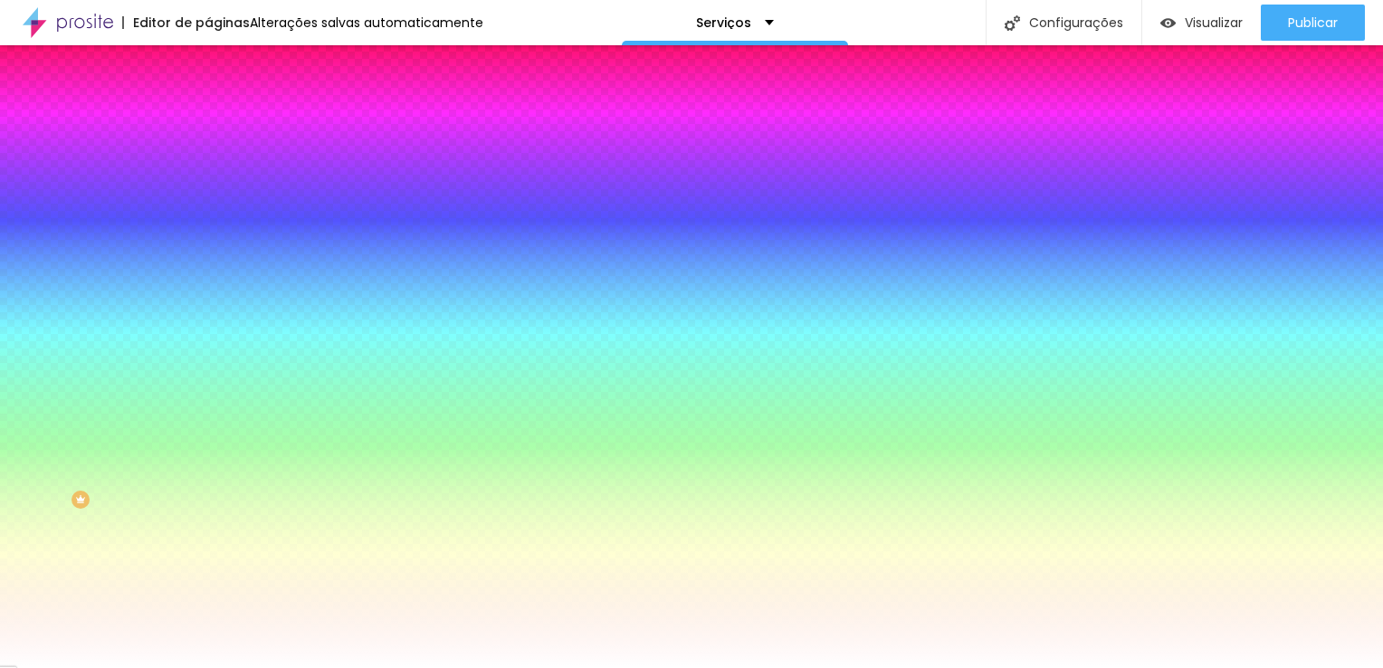
type input "62"
type input "66"
type input "70"
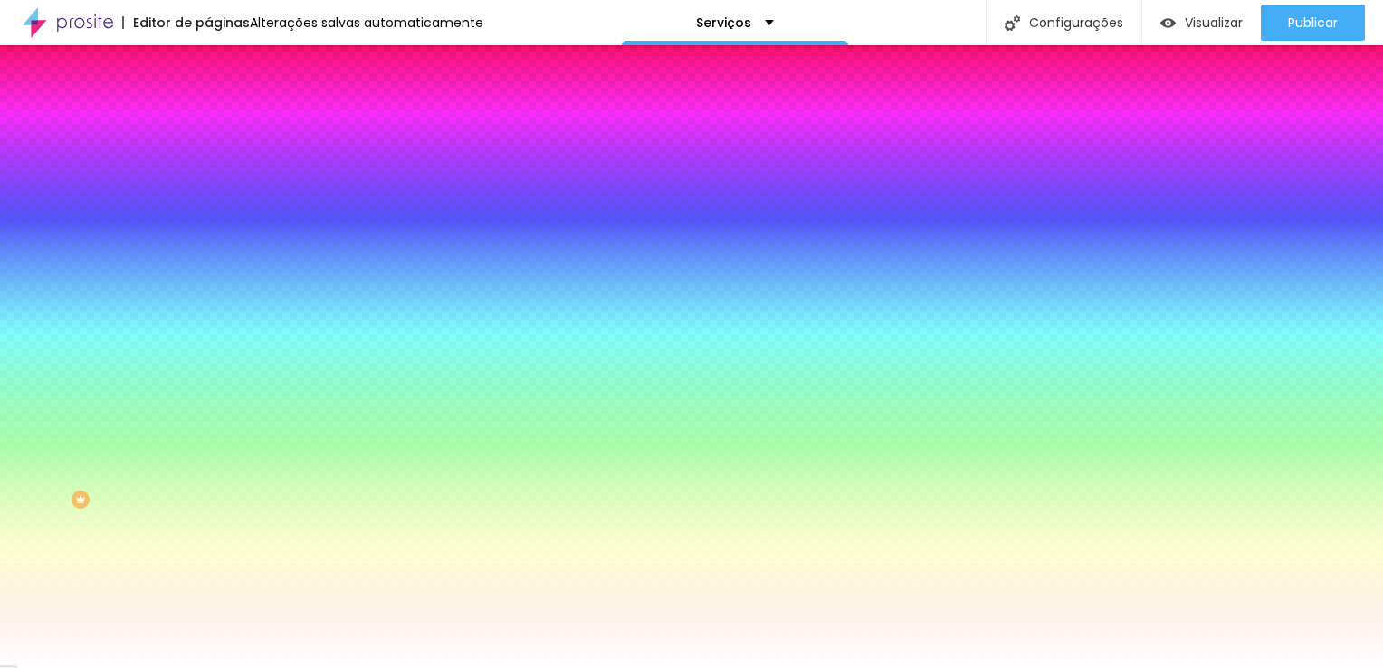
type input "70"
type input "73"
type input "75"
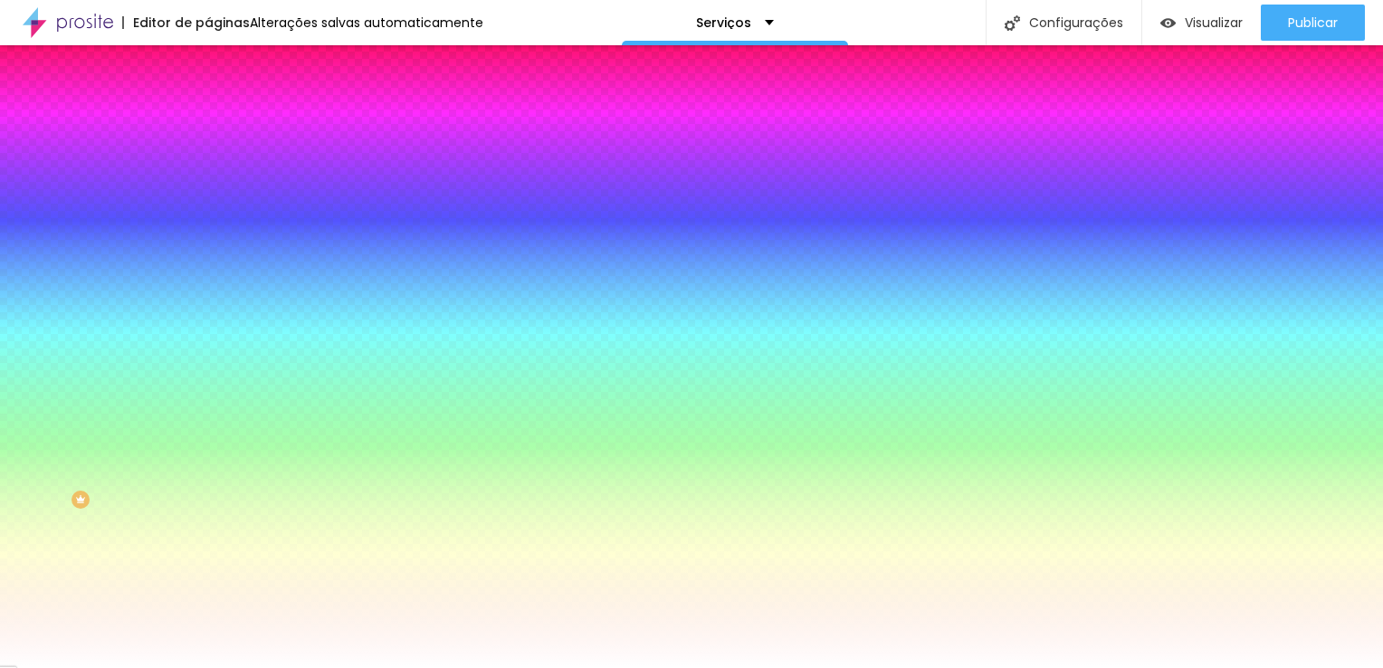
type input "78"
type input "81"
type input "85"
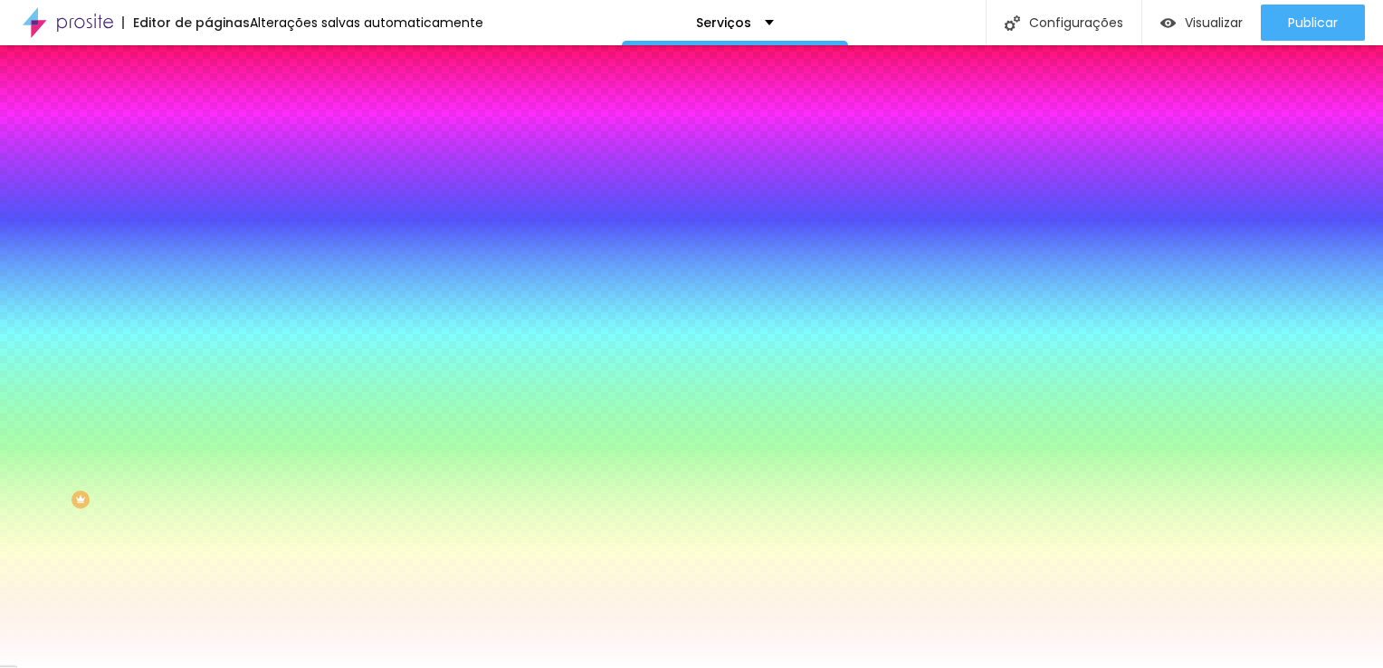
type input "85"
type input "91"
type input "95"
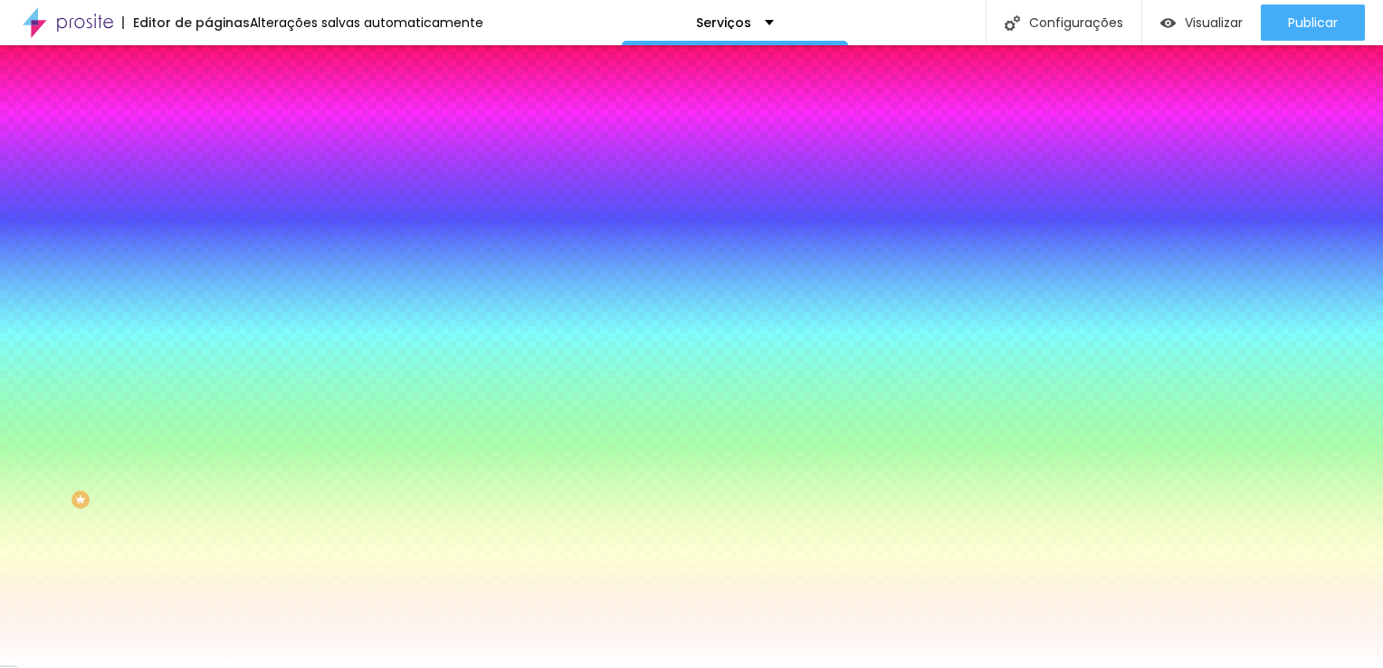
type input "96"
type input "110"
type input "112"
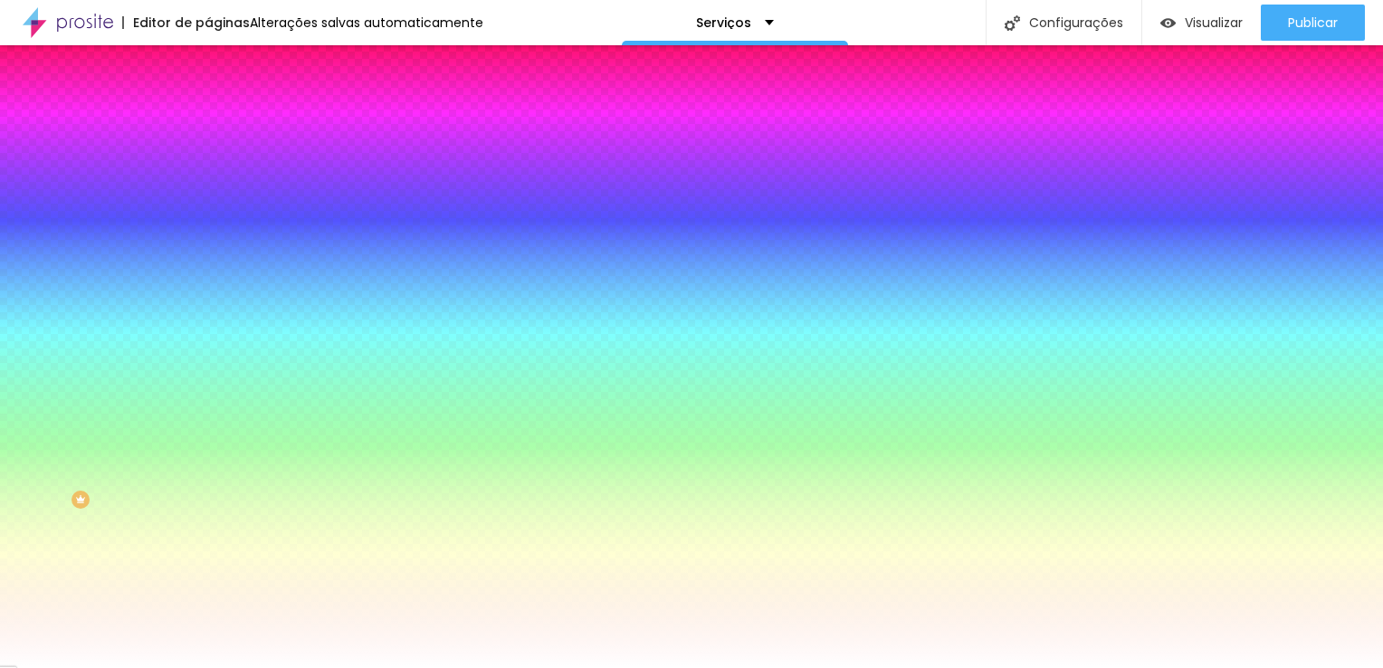
type input "112"
type input "115"
type input "118"
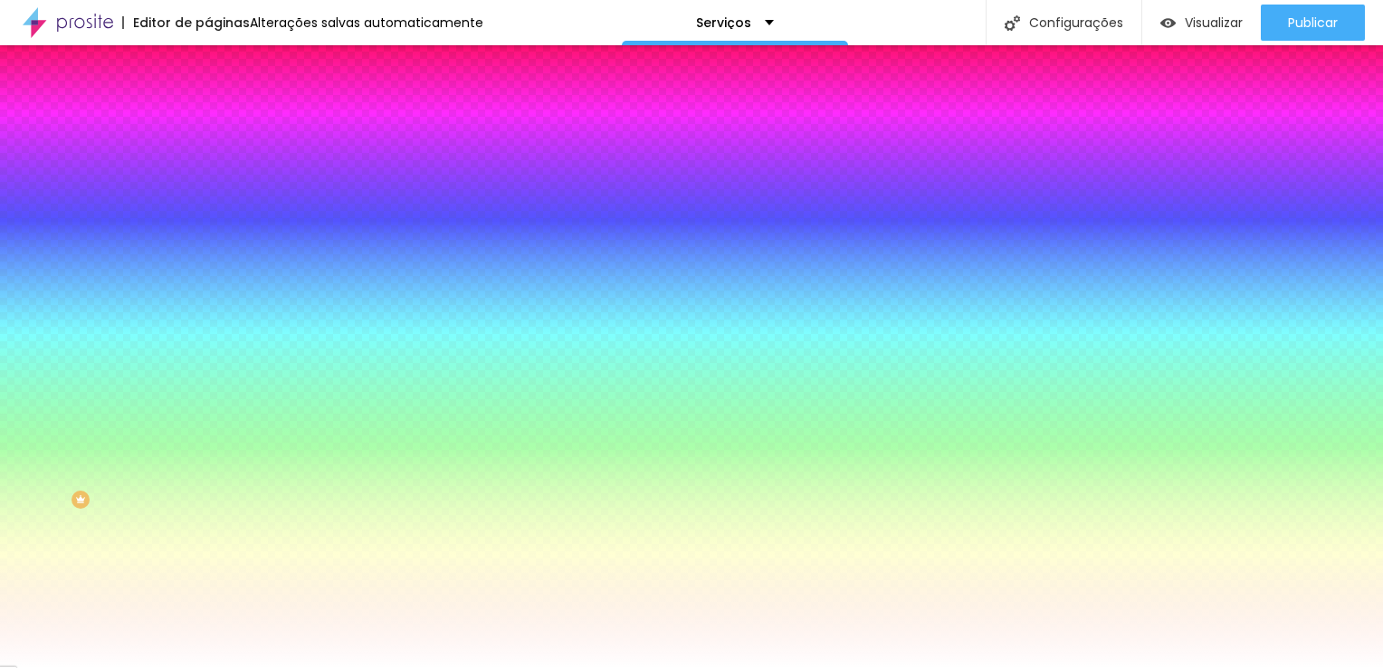
type input "121"
type input "125"
type input "135"
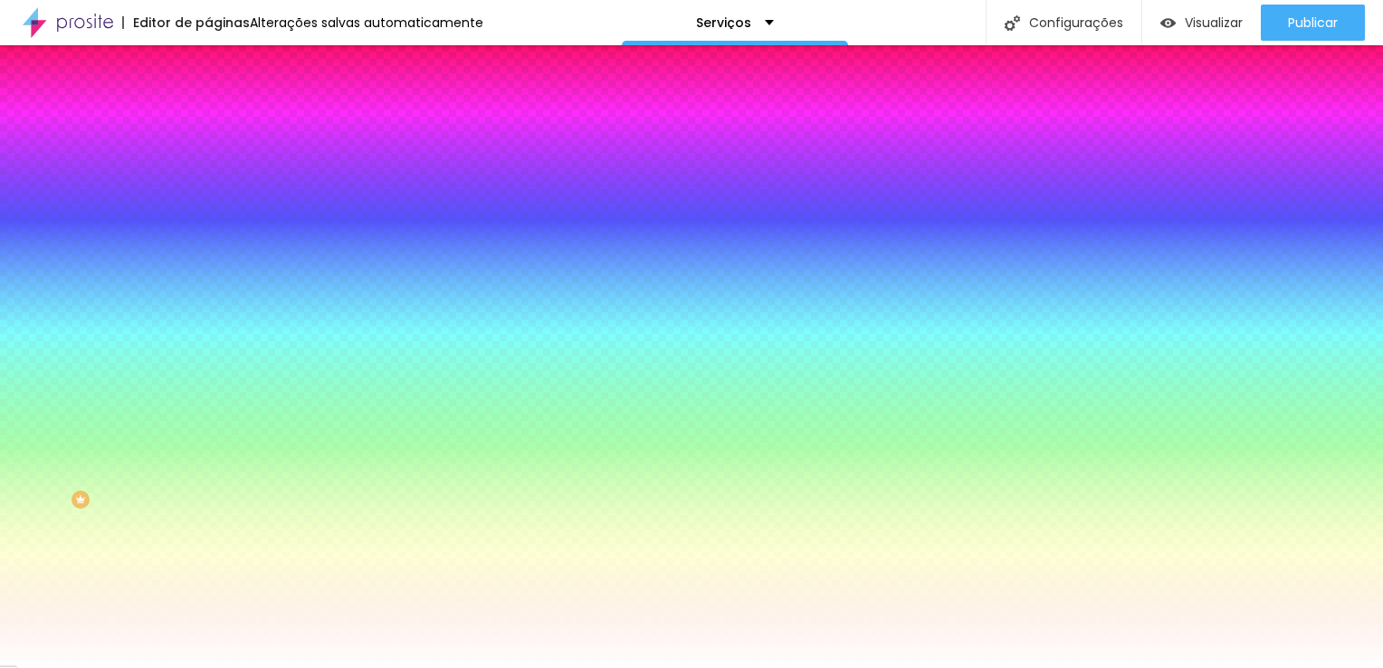
type input "135"
type input "140"
type input "143"
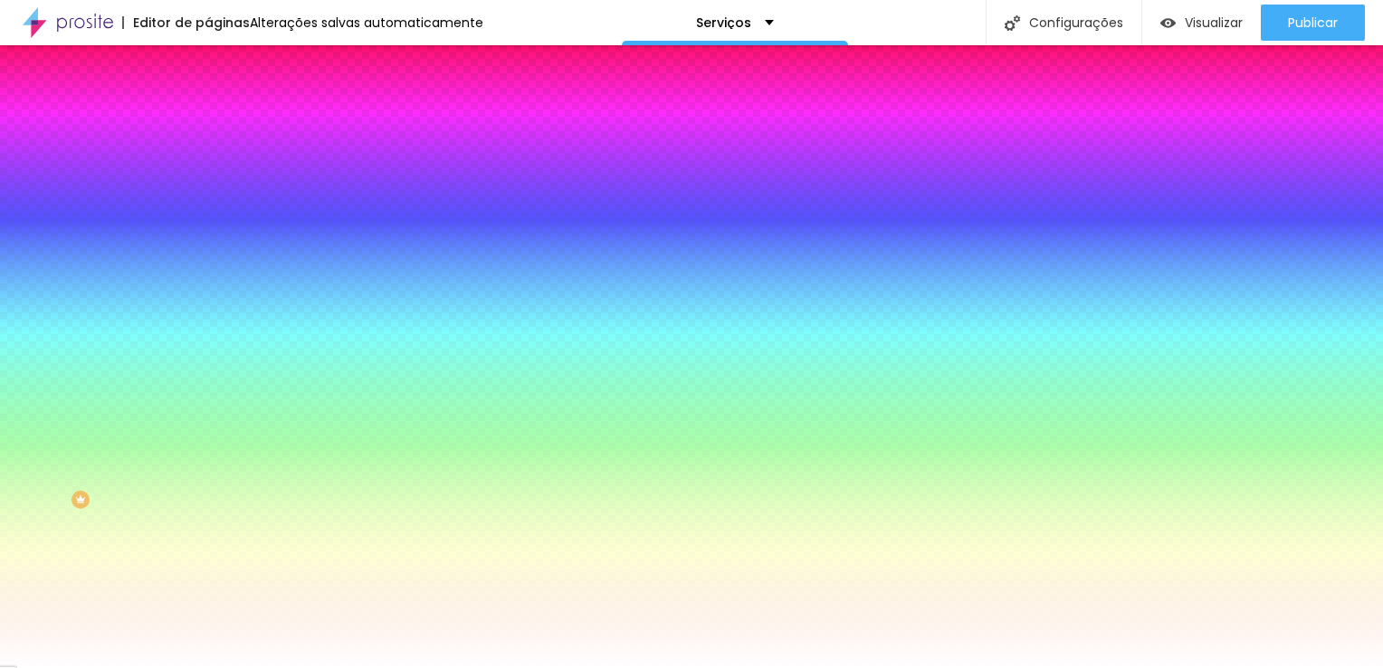
type input "146"
type input "148"
type input "150"
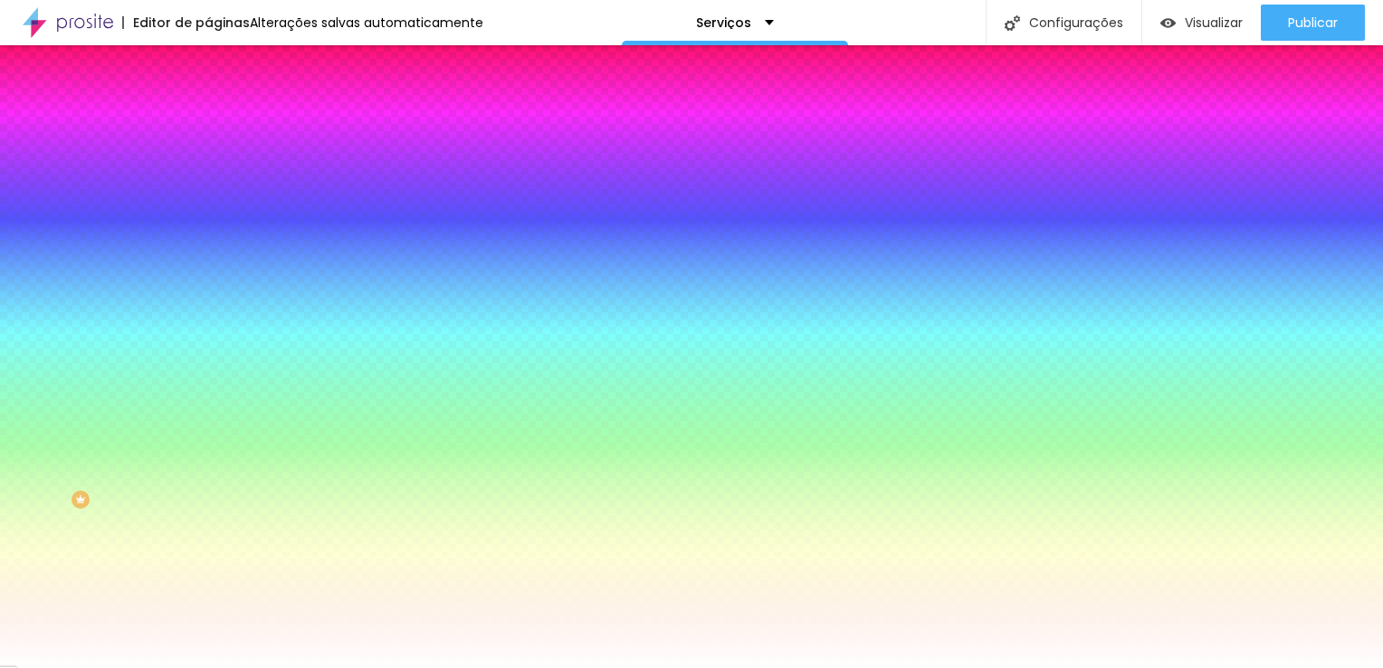
type input "150"
type input "156"
type input "162"
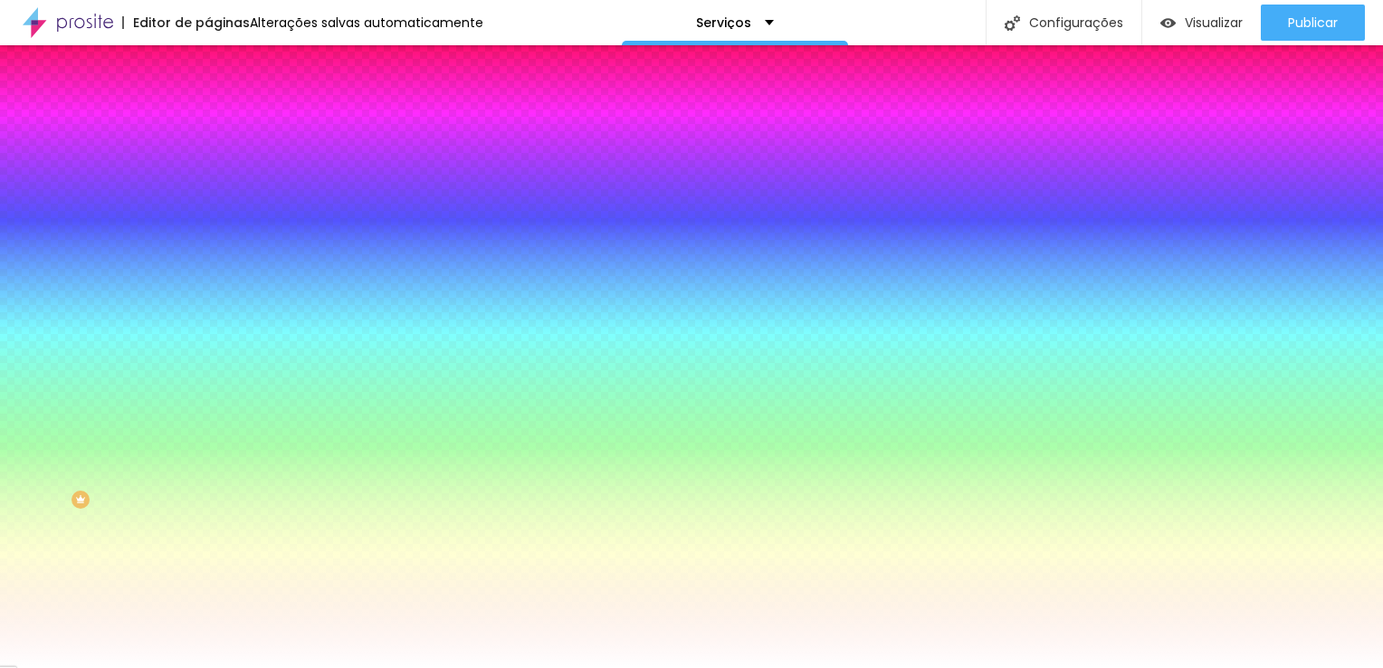
type input "170"
type input "177"
type input "185"
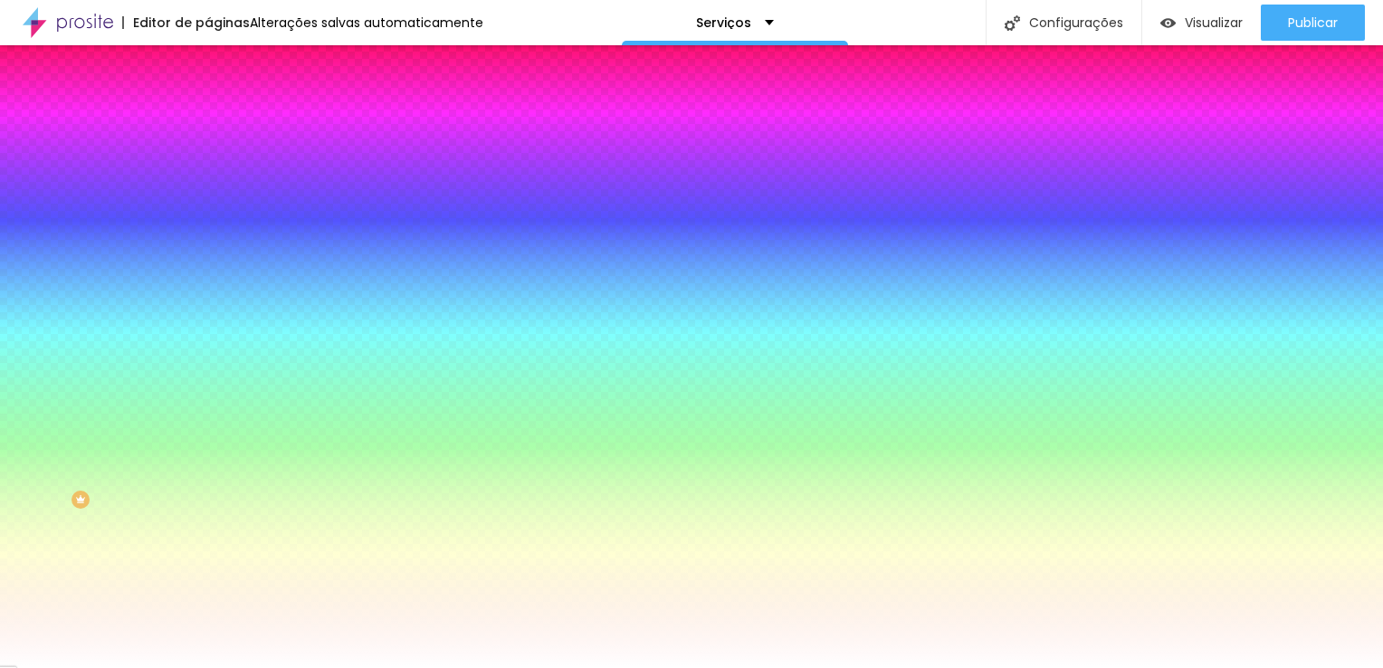
type input "185"
type input "189"
type input "197"
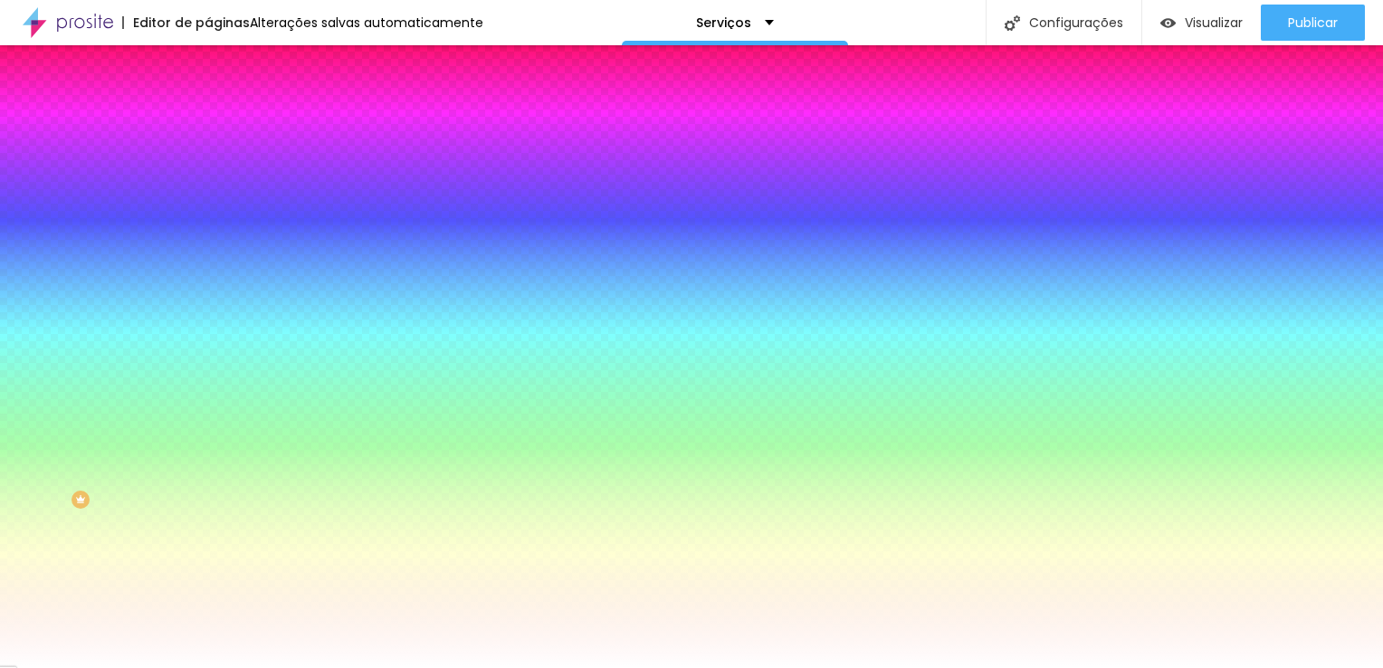
type input "200"
type input "193"
type input "169"
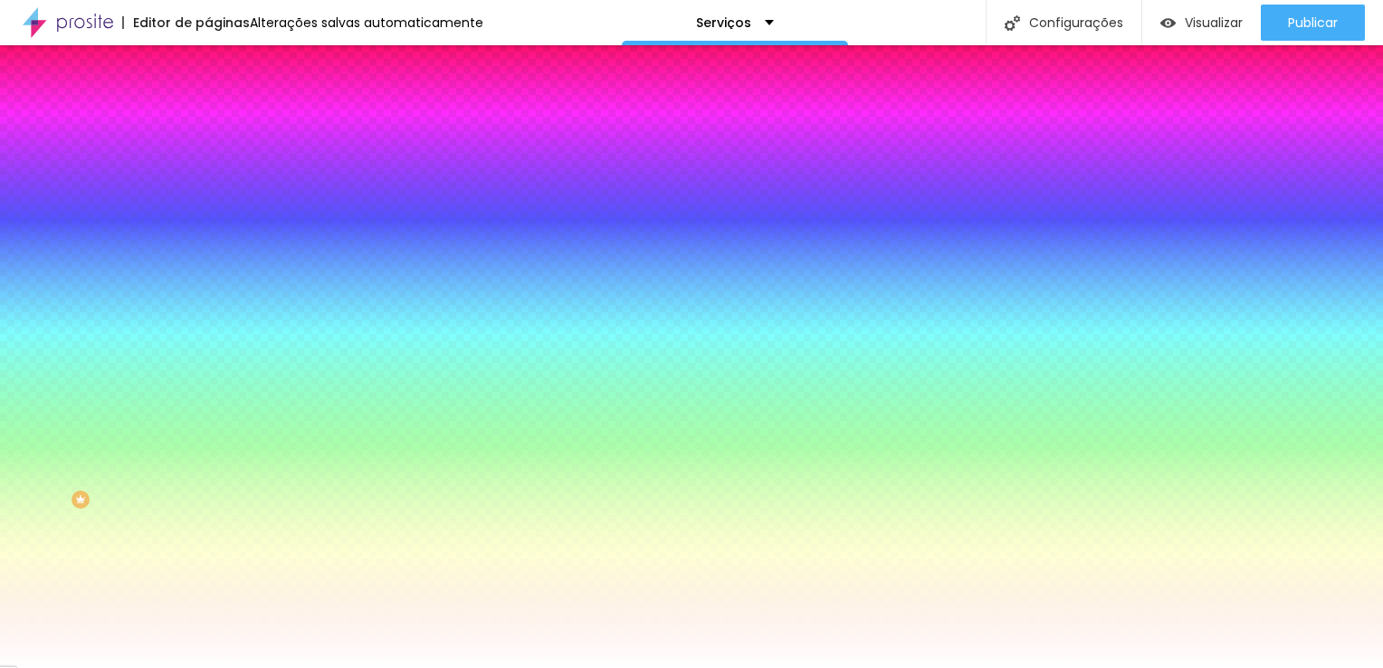
type input "169"
type input "157"
type input "139"
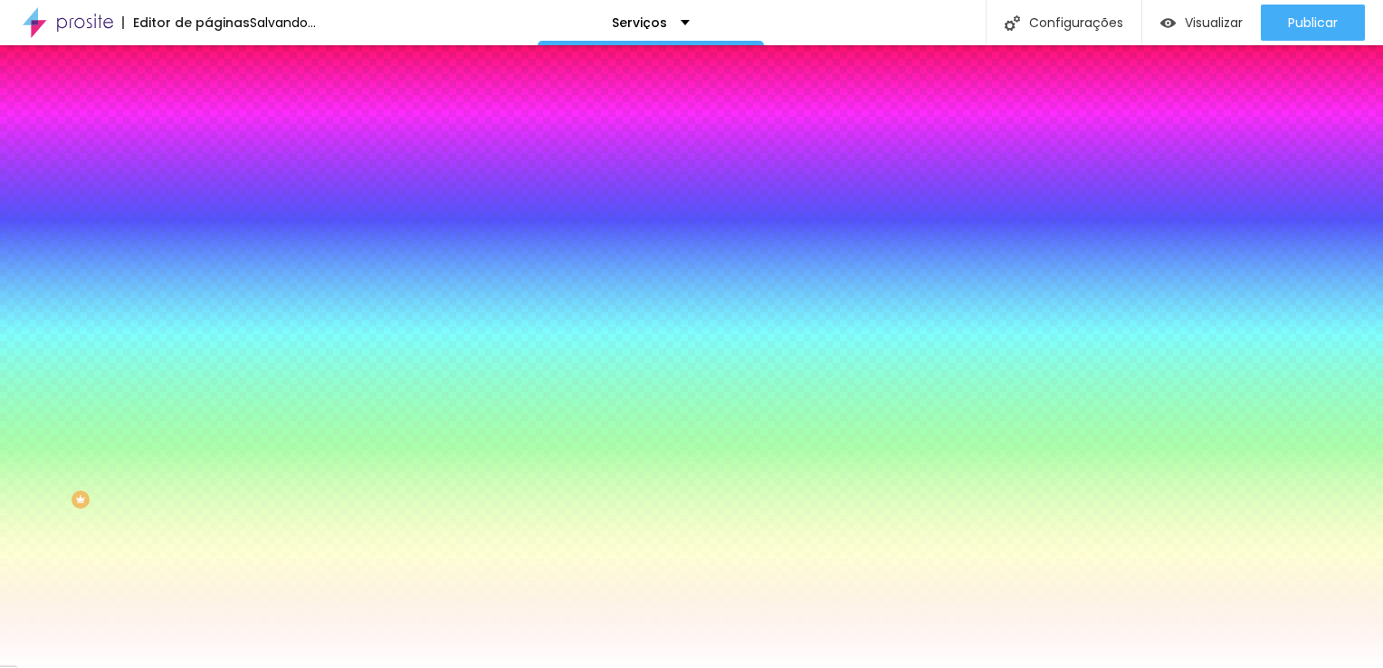
type input "131"
type input "119"
type input "108"
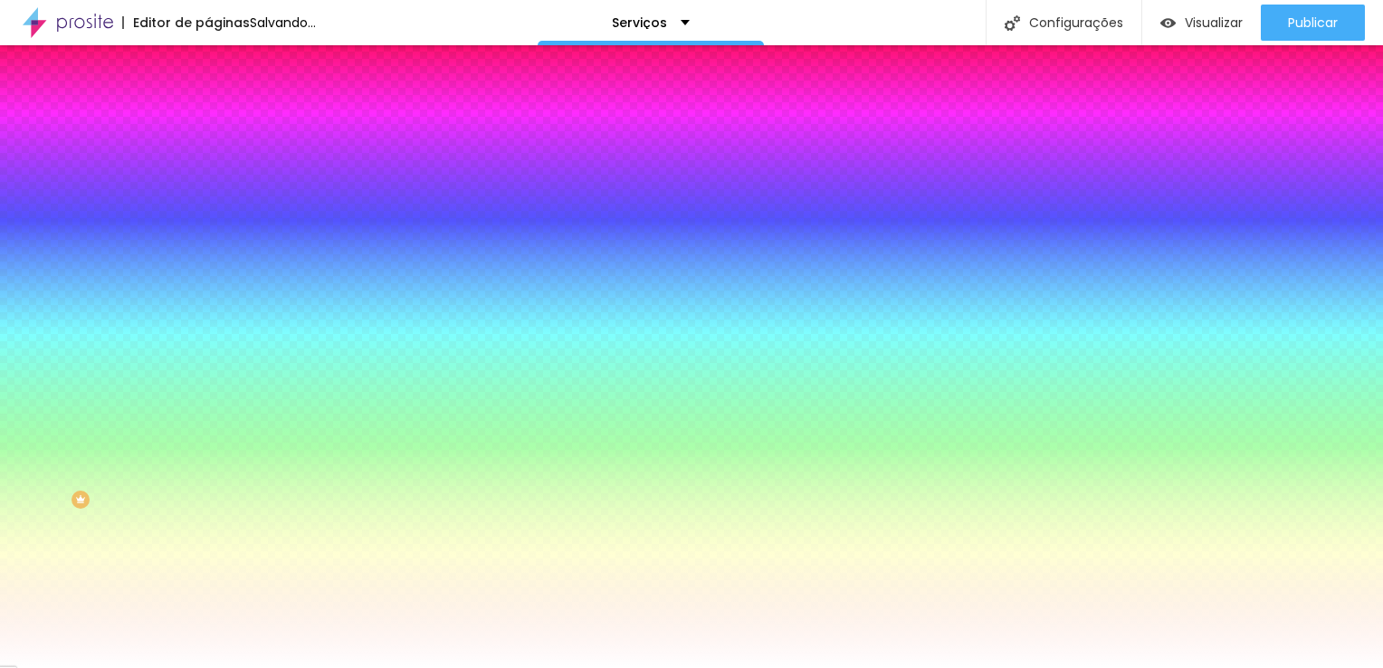
type input "108"
type input "96"
type input "87"
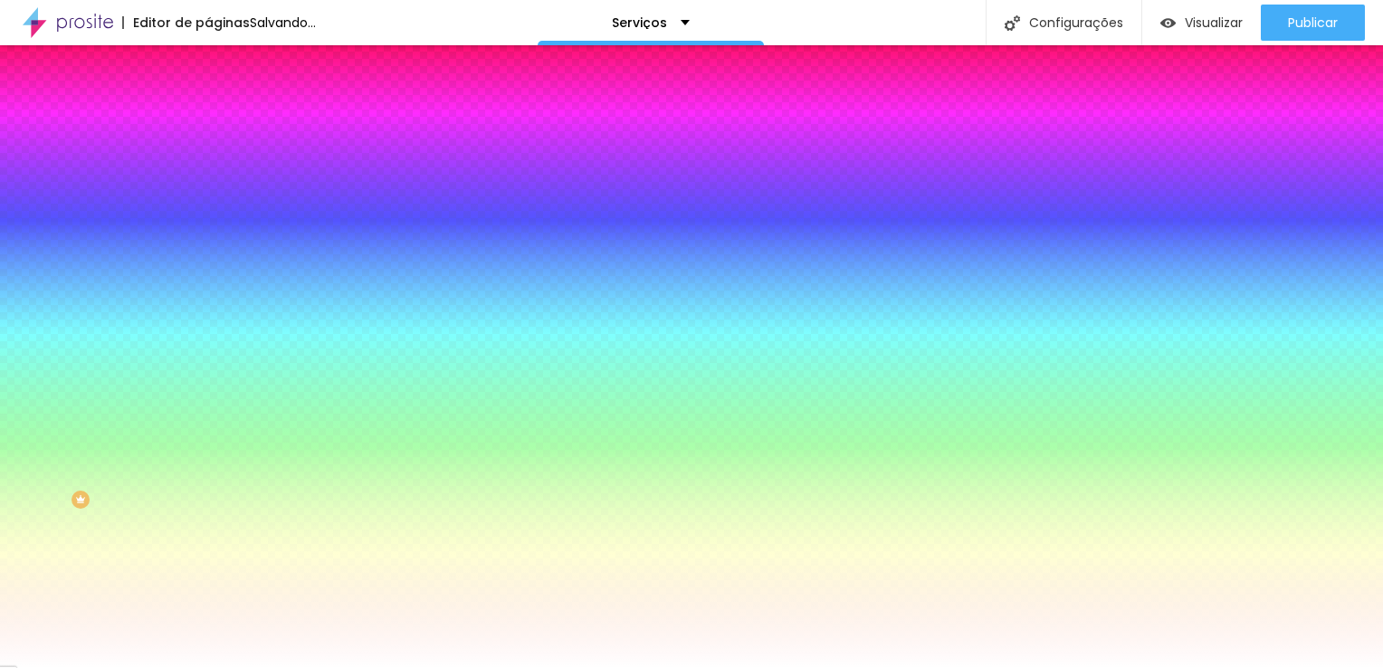
type input "79"
type input "74"
type input "71"
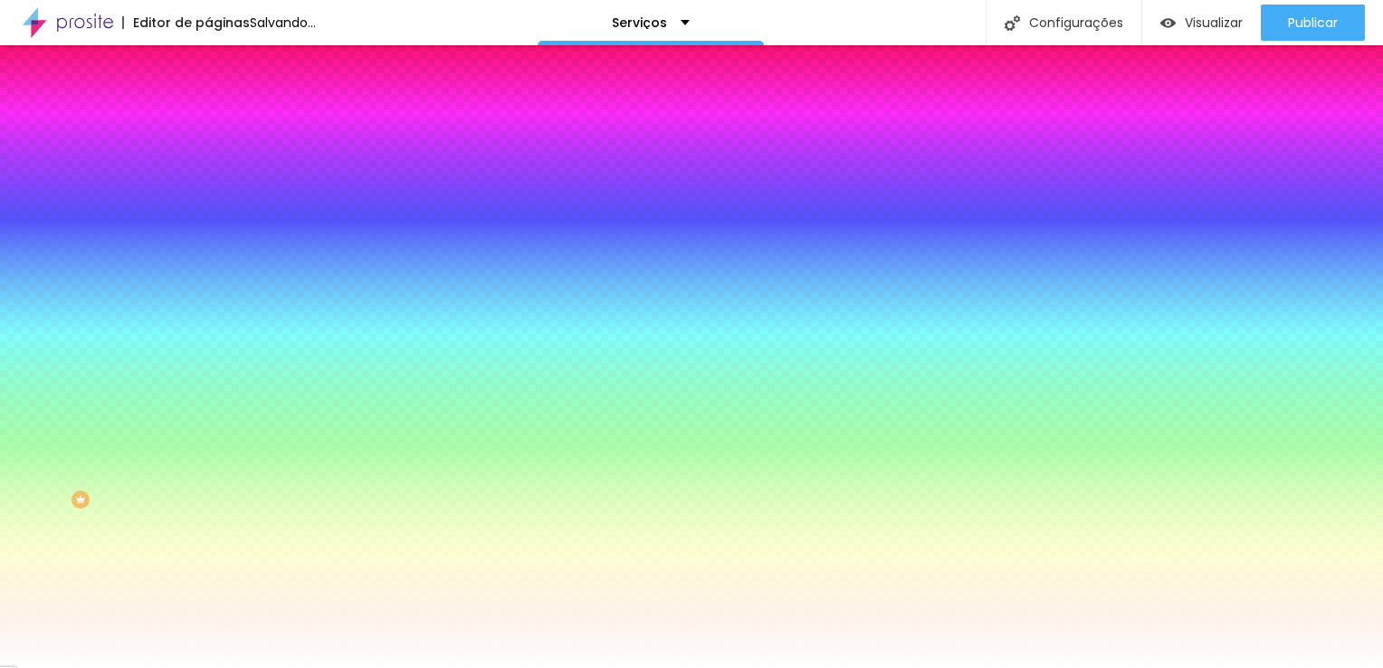
type input "71"
type input "69"
type input "63"
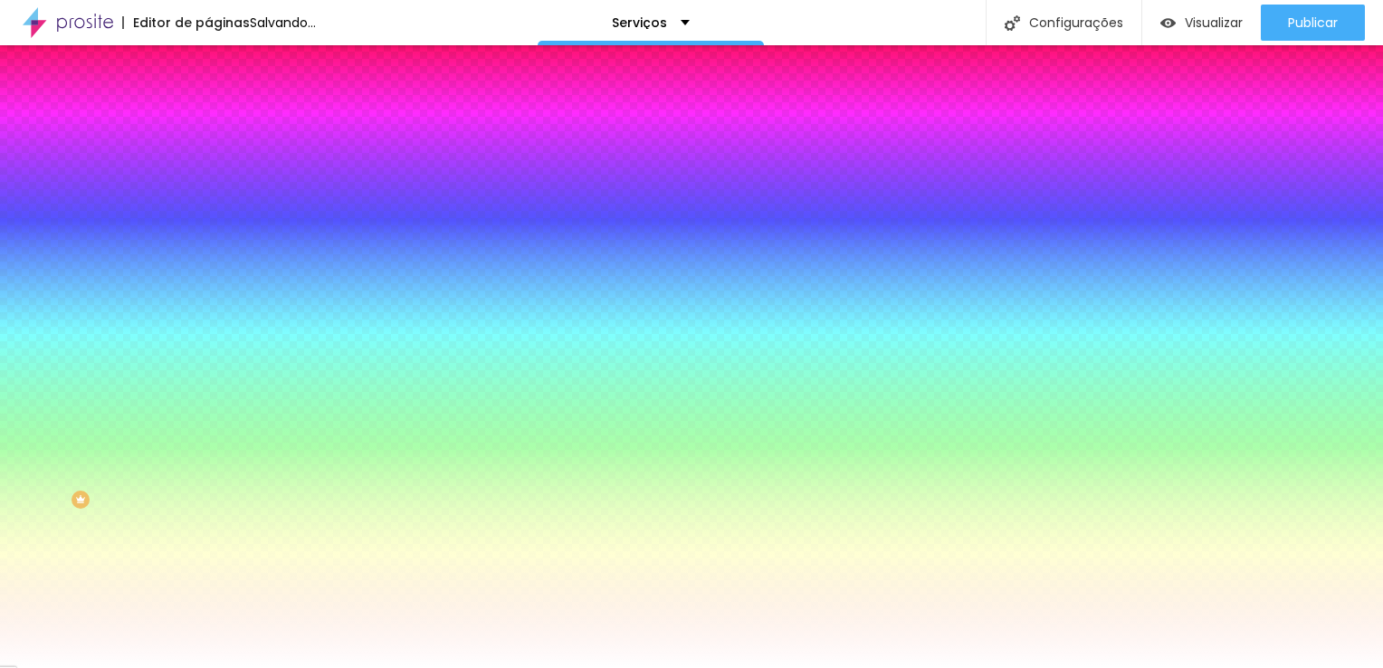
type input "52"
type input "41"
type input "29"
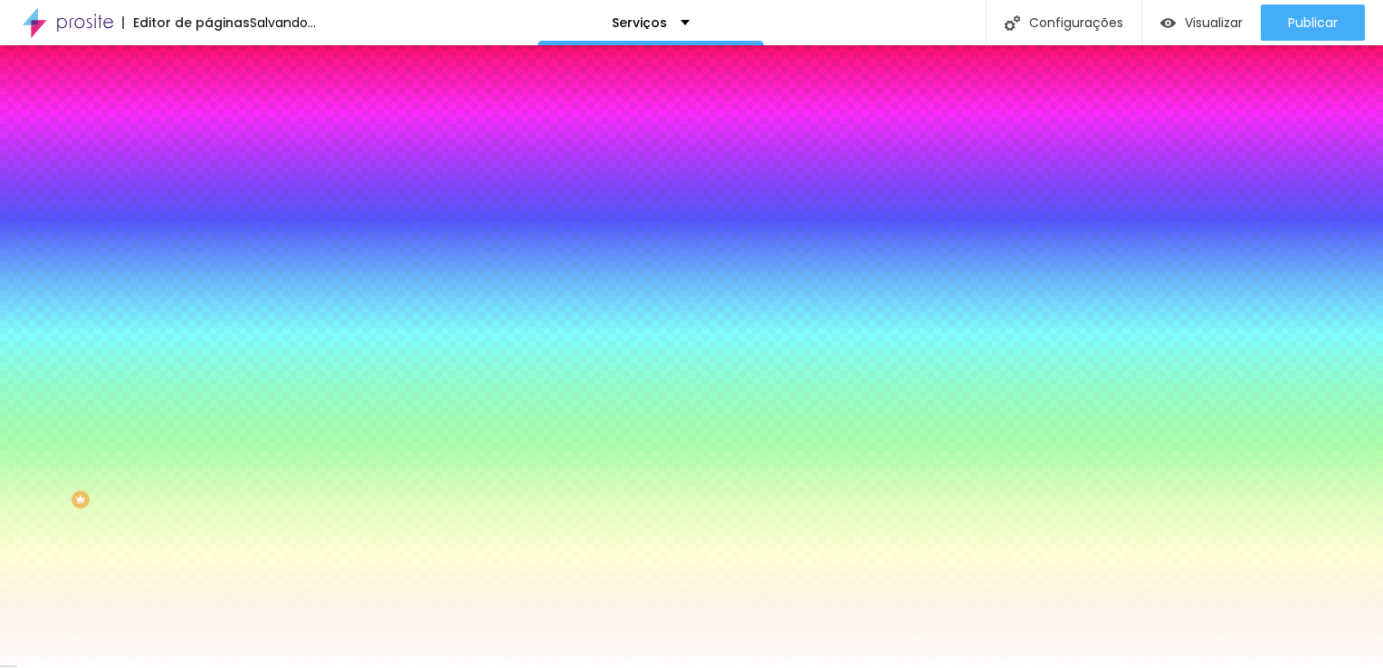
type input "29"
type input "20"
type input "15"
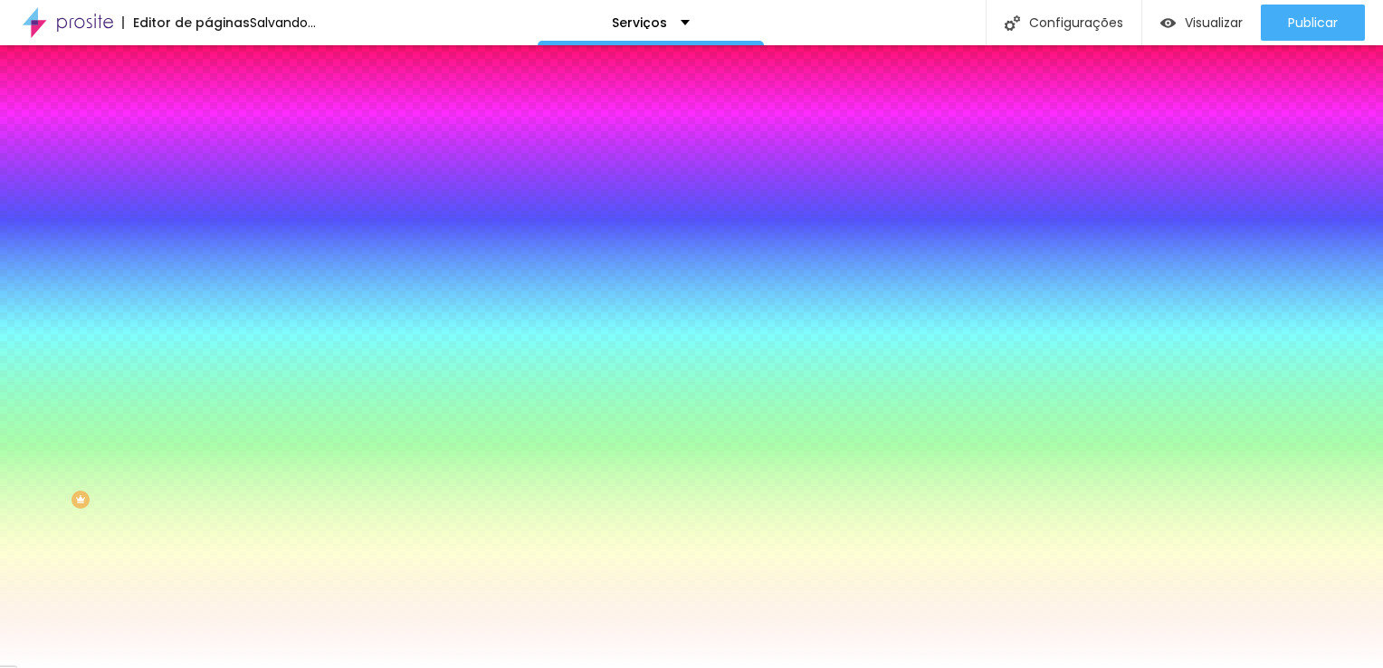
type input "13"
type input "11"
type input "8"
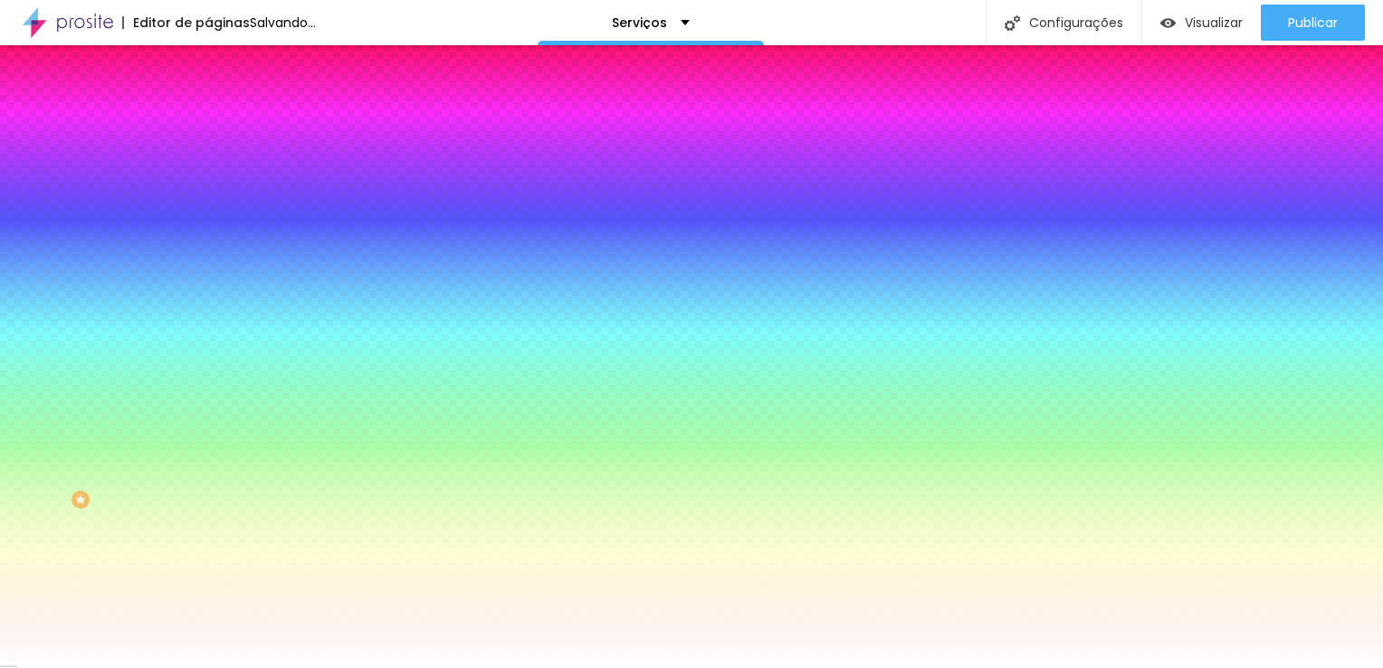
type input "8"
type input "7"
type input "4"
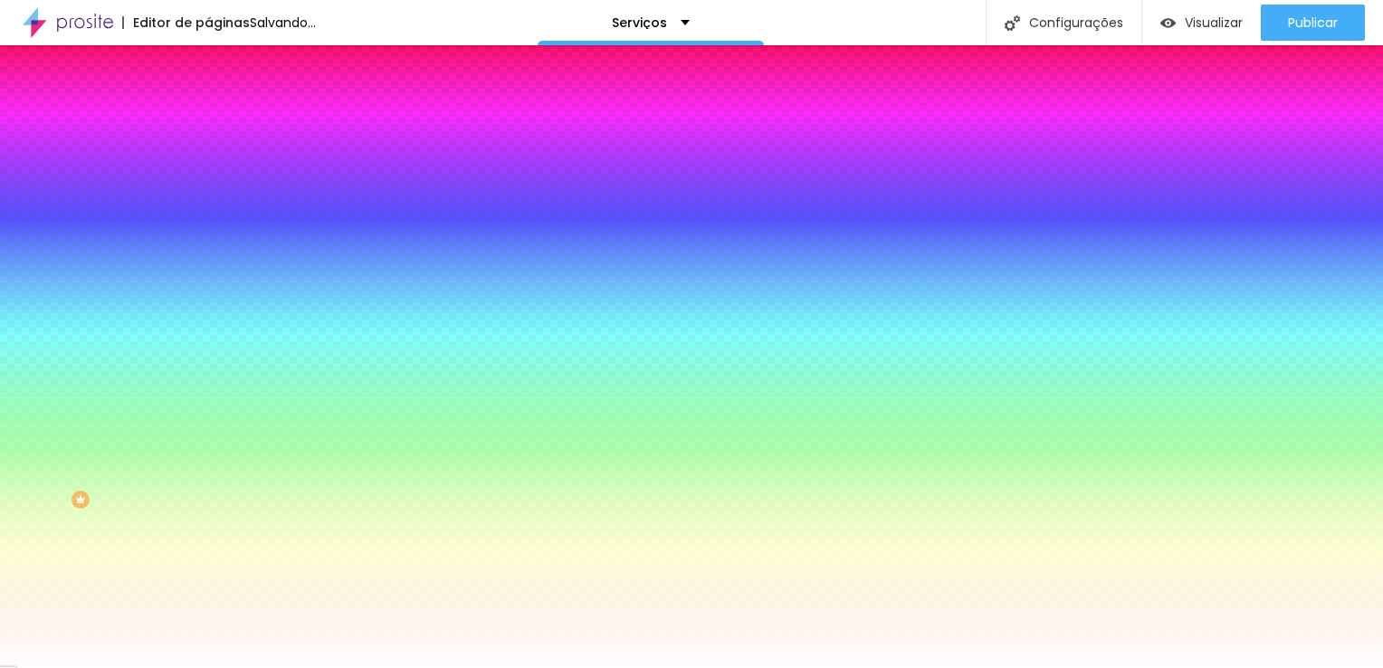
type input "3"
type input "0"
click at [208, 401] on input "range" at bounding box center [266, 408] width 117 height 14
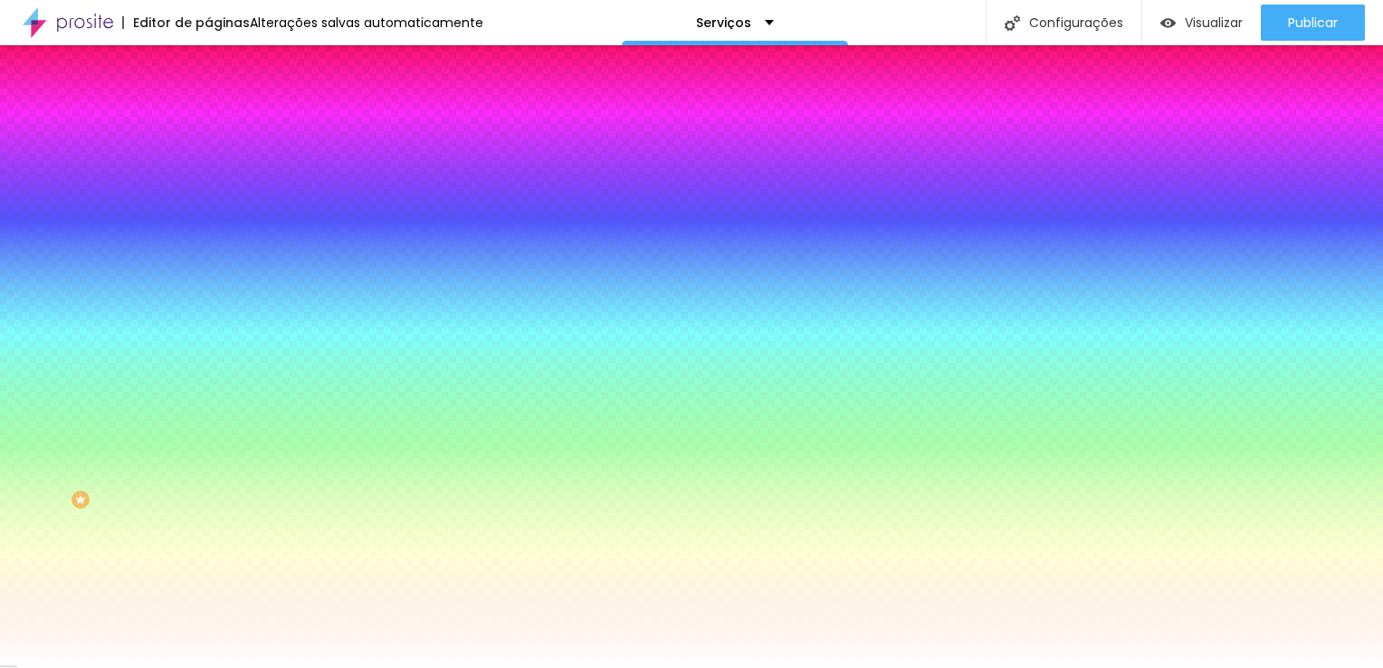
click at [208, 123] on img at bounding box center [216, 131] width 16 height 16
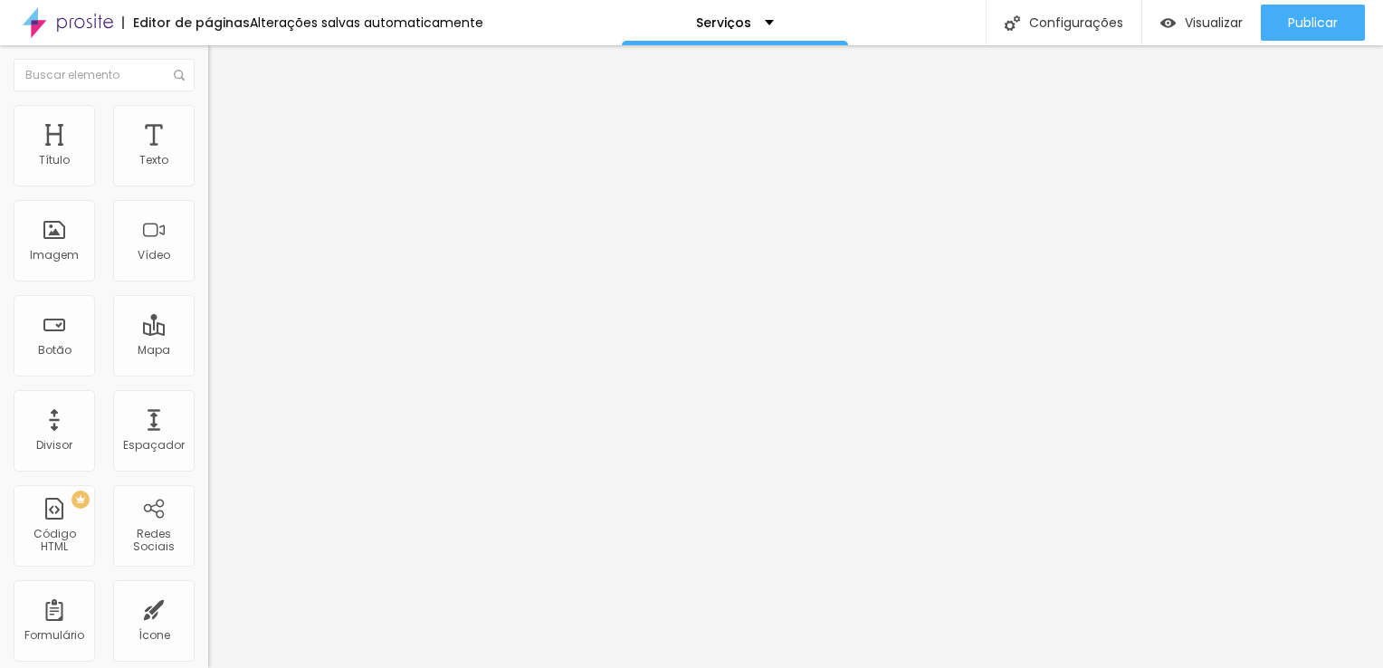
click at [208, 103] on img at bounding box center [216, 95] width 16 height 16
click at [208, 179] on img at bounding box center [214, 173] width 13 height 13
click at [222, 64] on div "Editar Coluna" at bounding box center [278, 66] width 112 height 14
click at [208, 156] on span "Trocar imagem" at bounding box center [257, 147] width 99 height 15
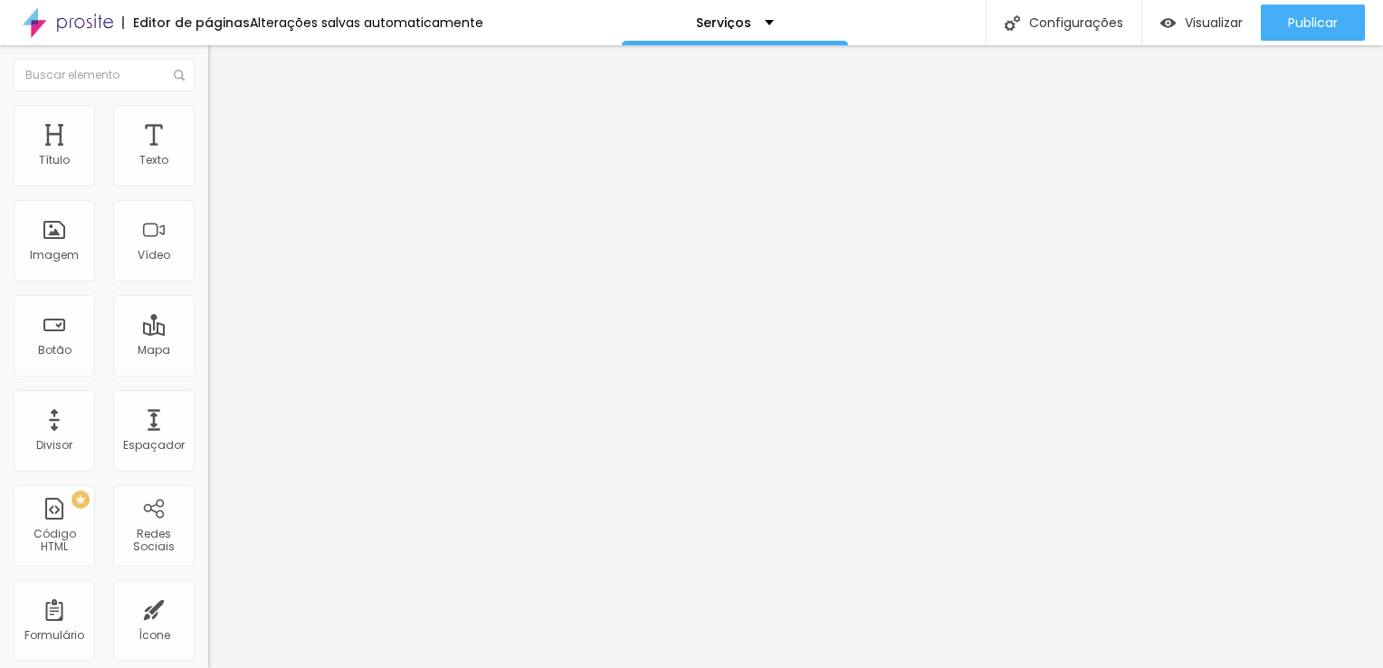
click at [208, 156] on span "Trocar imagem" at bounding box center [257, 147] width 99 height 15
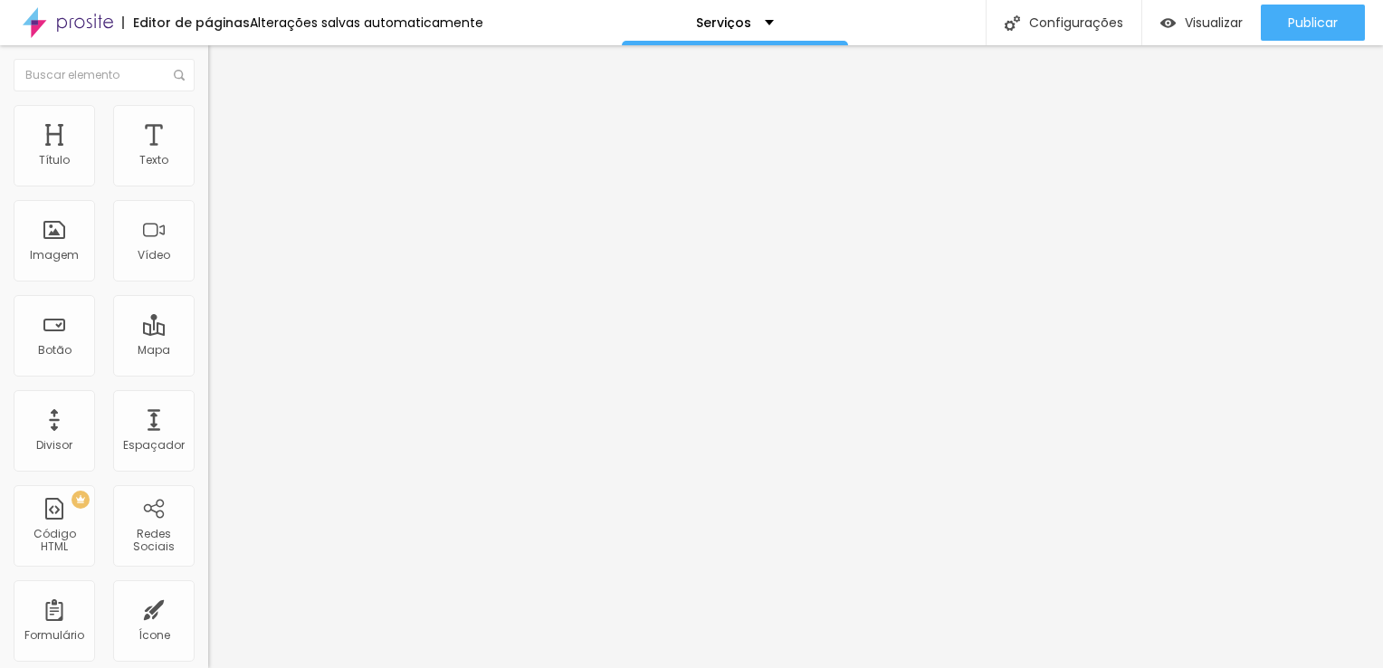
click at [208, 156] on span "Trocar imagem" at bounding box center [257, 147] width 99 height 15
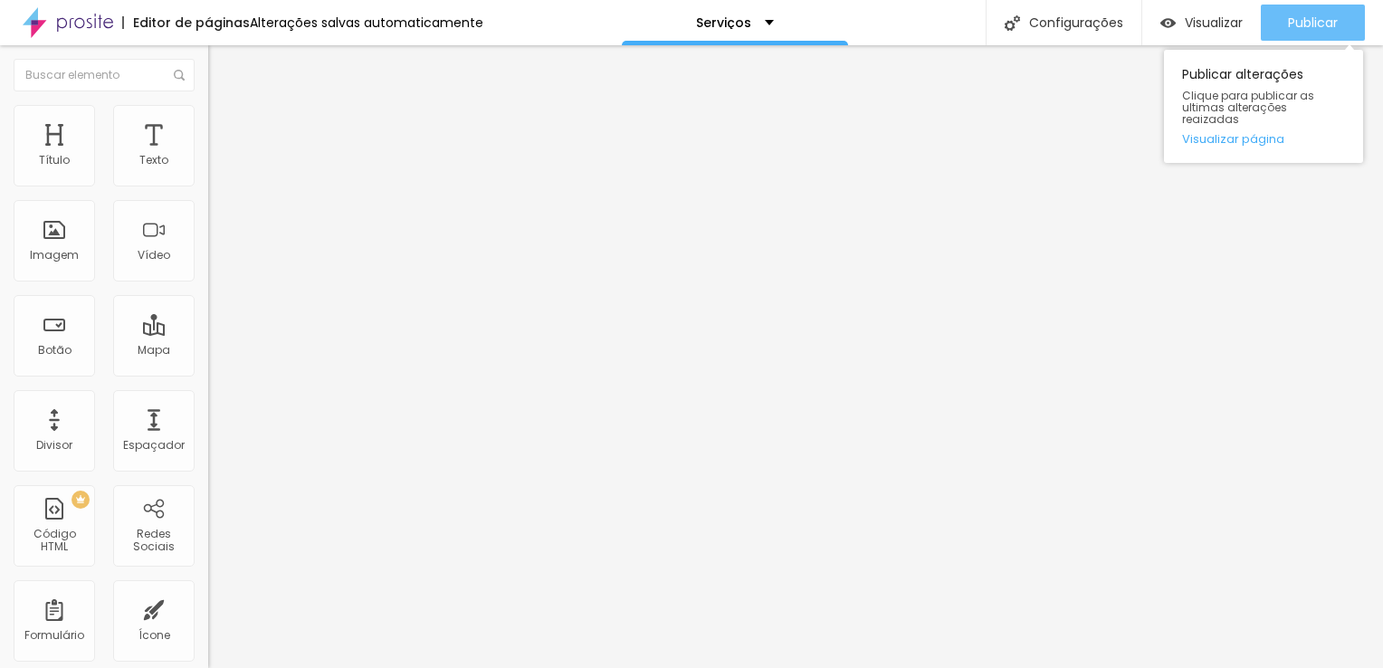
click at [1323, 16] on span "Publicar" at bounding box center [1313, 22] width 50 height 14
click at [1312, 24] on span "Publicar" at bounding box center [1313, 22] width 50 height 14
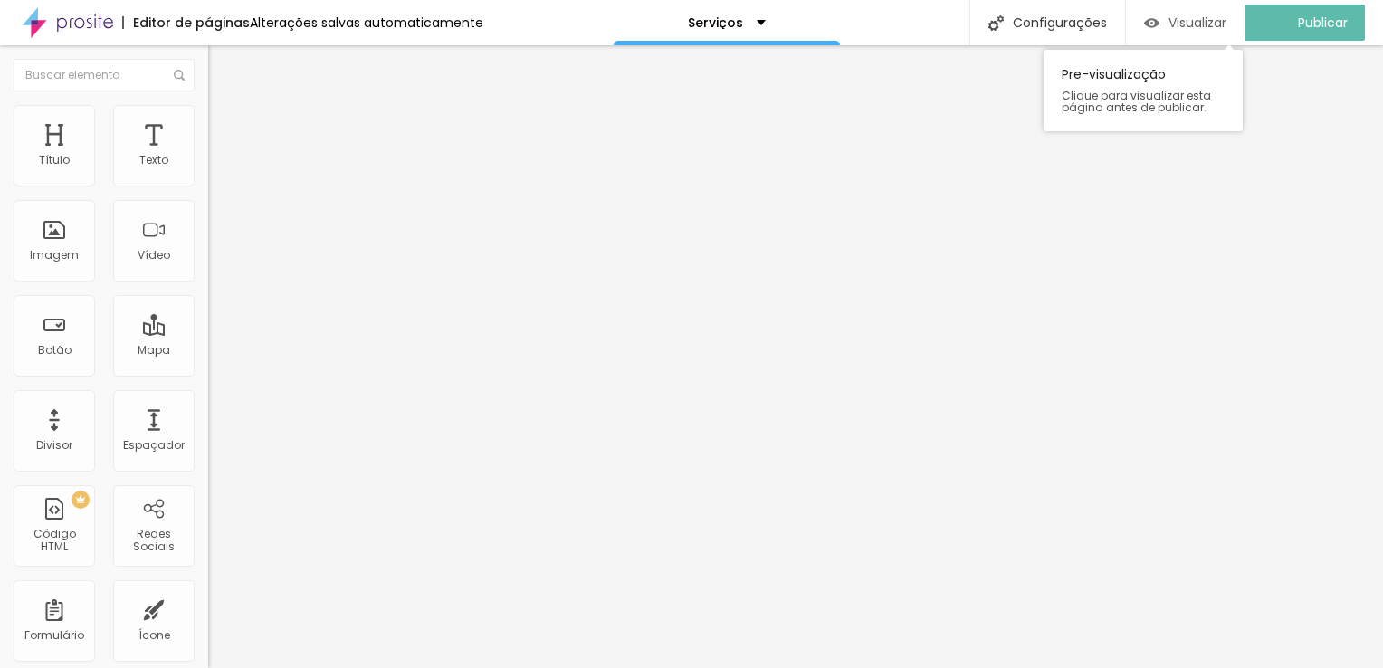
click at [1213, 20] on span "Visualizar" at bounding box center [1197, 22] width 58 height 14
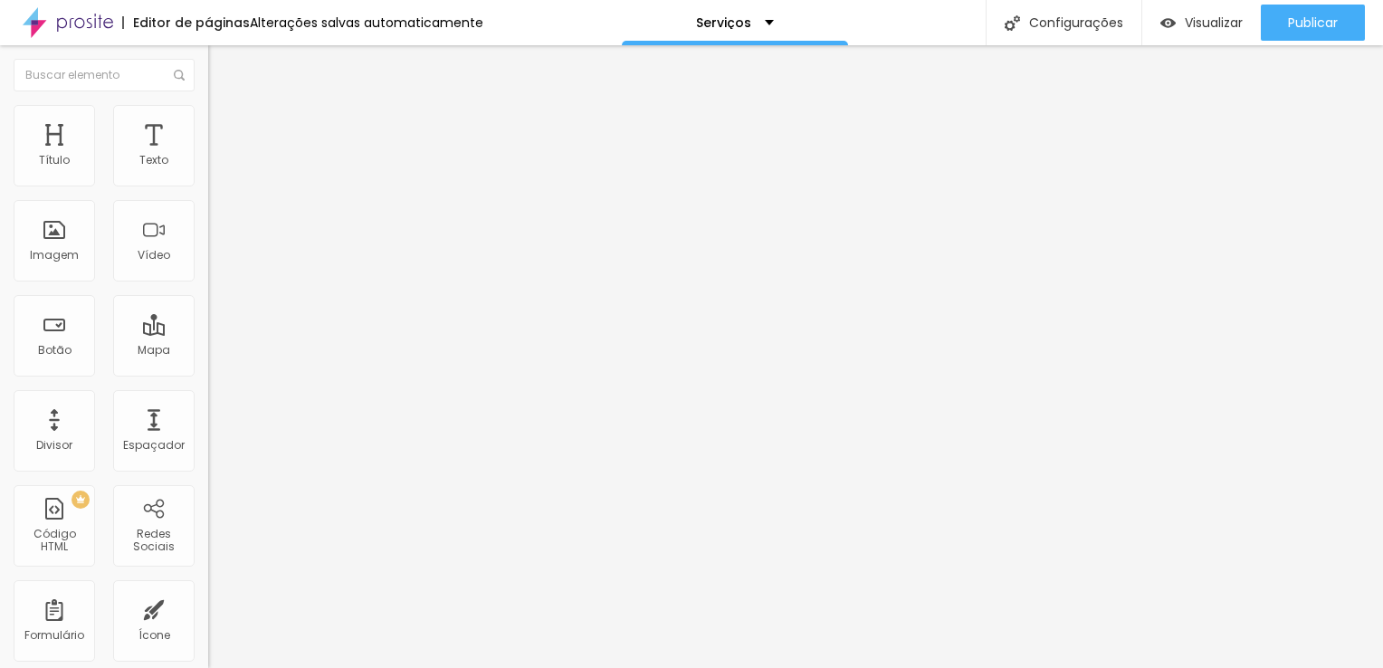
click at [208, 156] on span "Trocar imagem" at bounding box center [257, 147] width 99 height 15
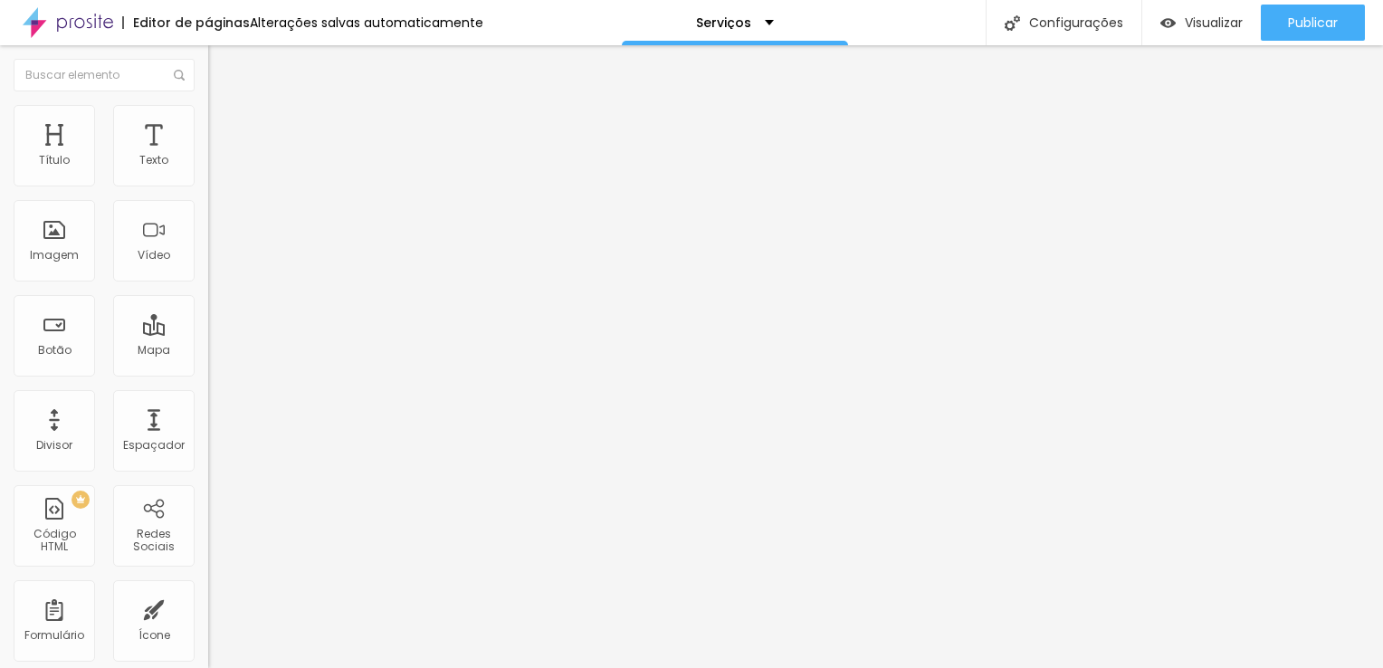
drag, startPoint x: 125, startPoint y: 241, endPoint x: 152, endPoint y: 262, distance: 34.2
click at [208, 156] on span "Trocar imagem" at bounding box center [257, 147] width 99 height 15
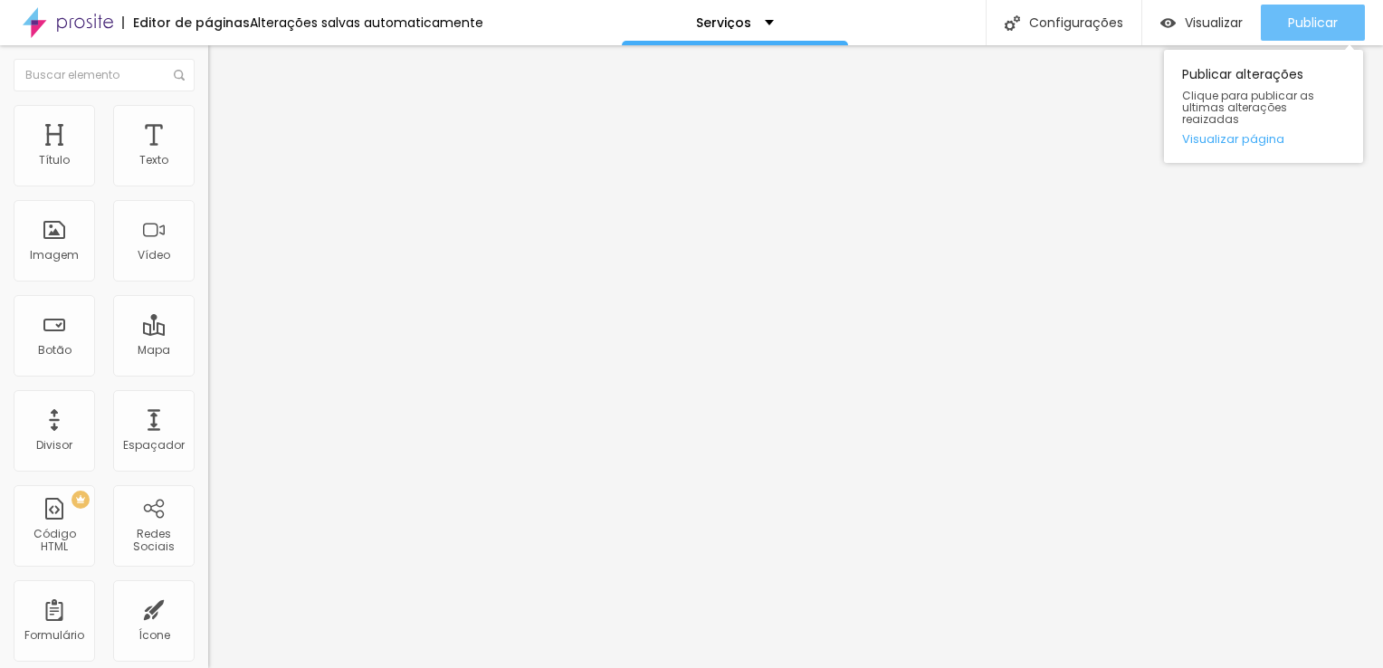
click at [1309, 23] on span "Publicar" at bounding box center [1313, 22] width 50 height 14
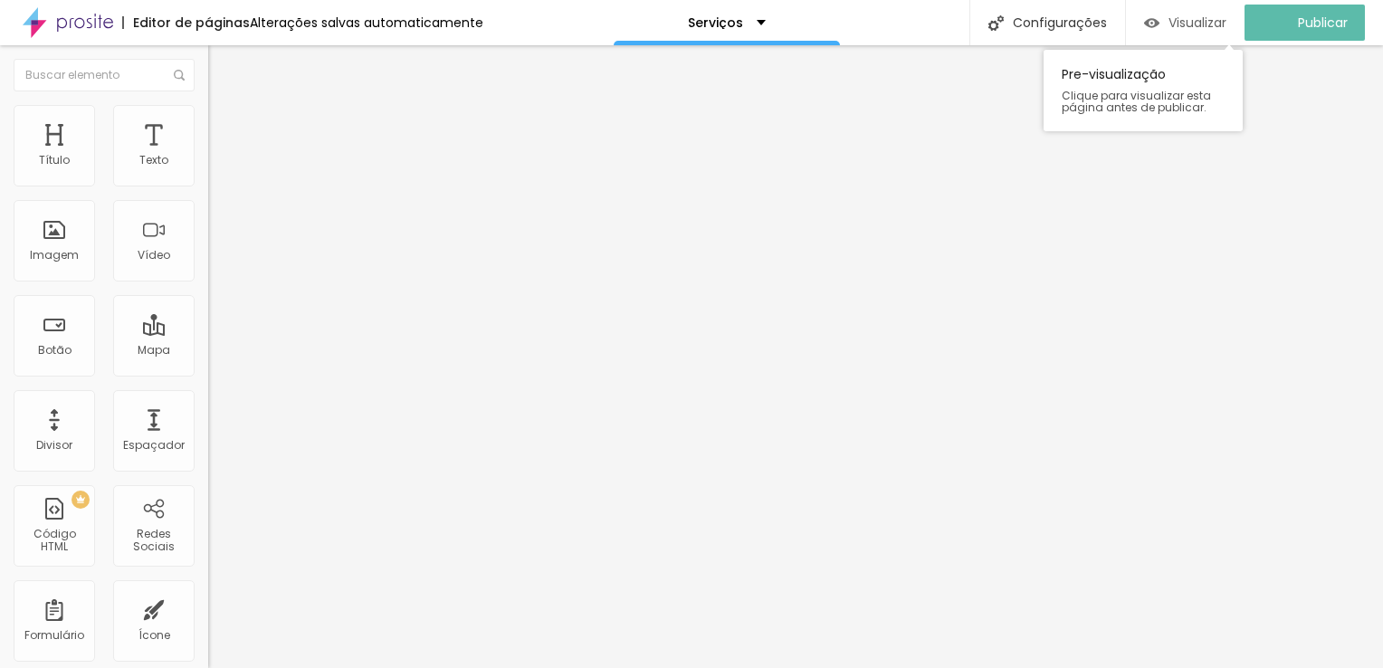
click at [1201, 27] on span "Visualizar" at bounding box center [1197, 22] width 58 height 14
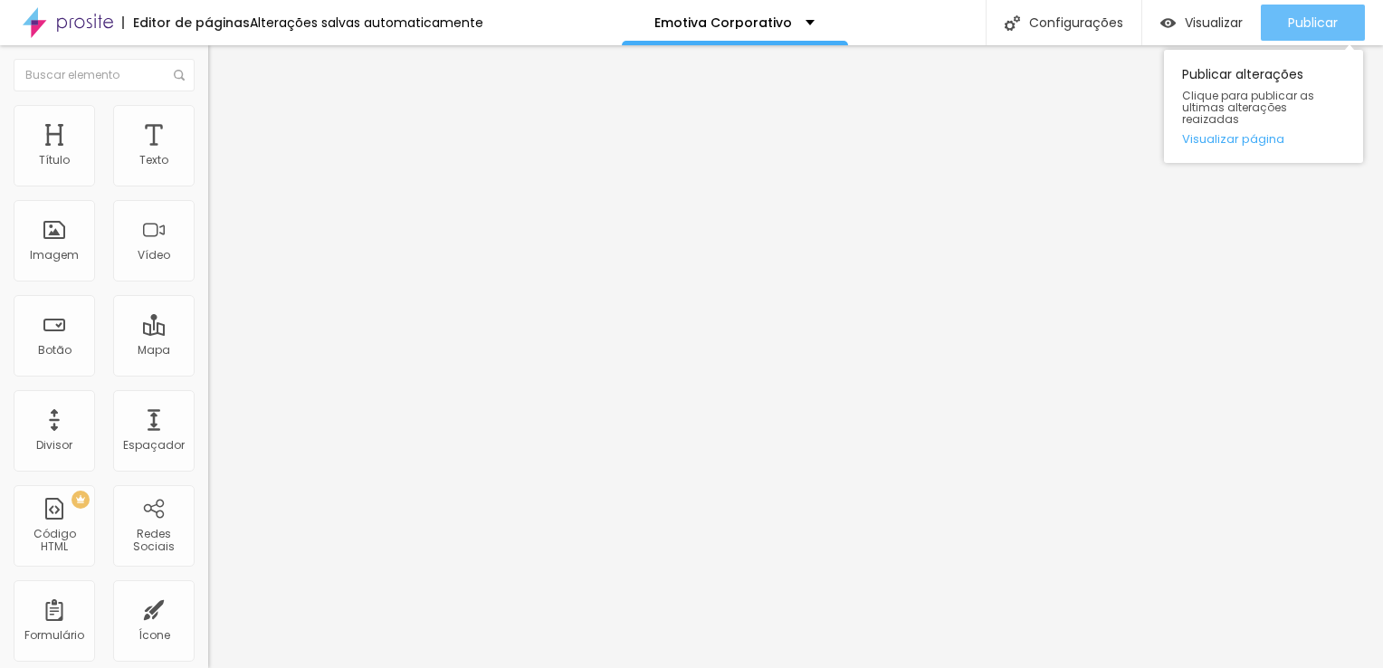
click at [1316, 24] on span "Publicar" at bounding box center [1313, 22] width 50 height 14
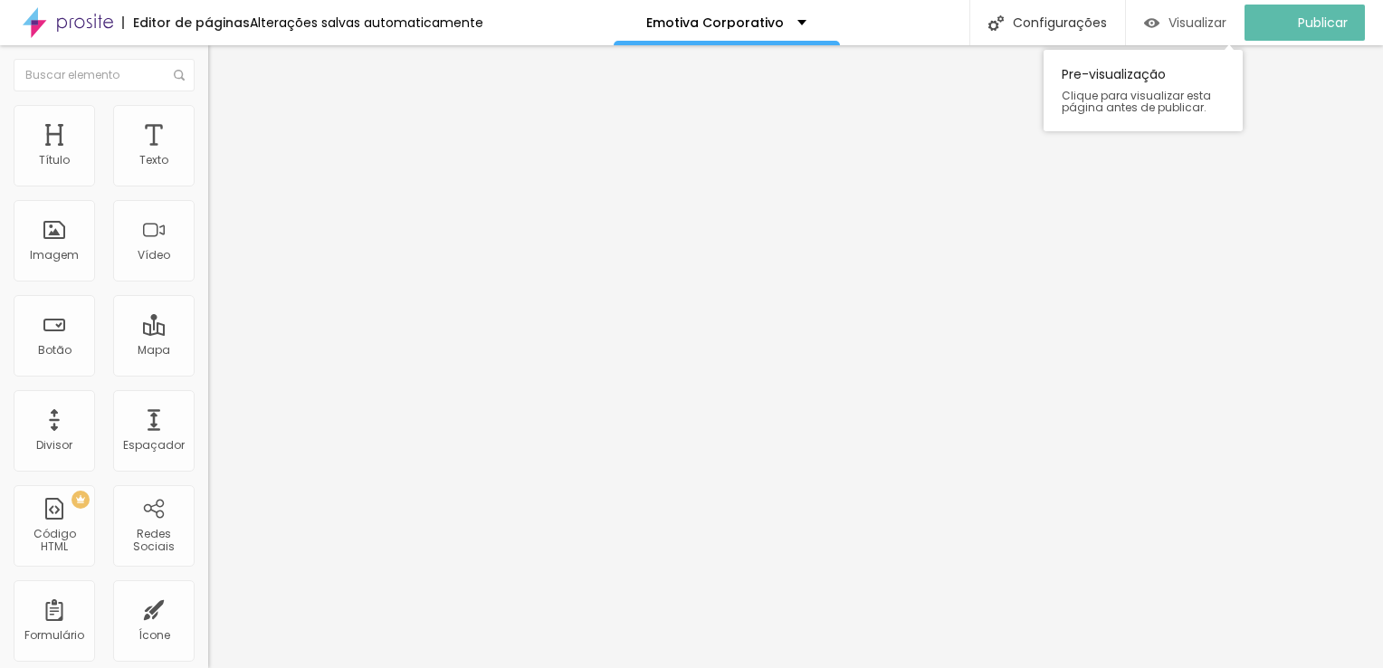
click at [1203, 24] on span "Visualizar" at bounding box center [1197, 22] width 58 height 14
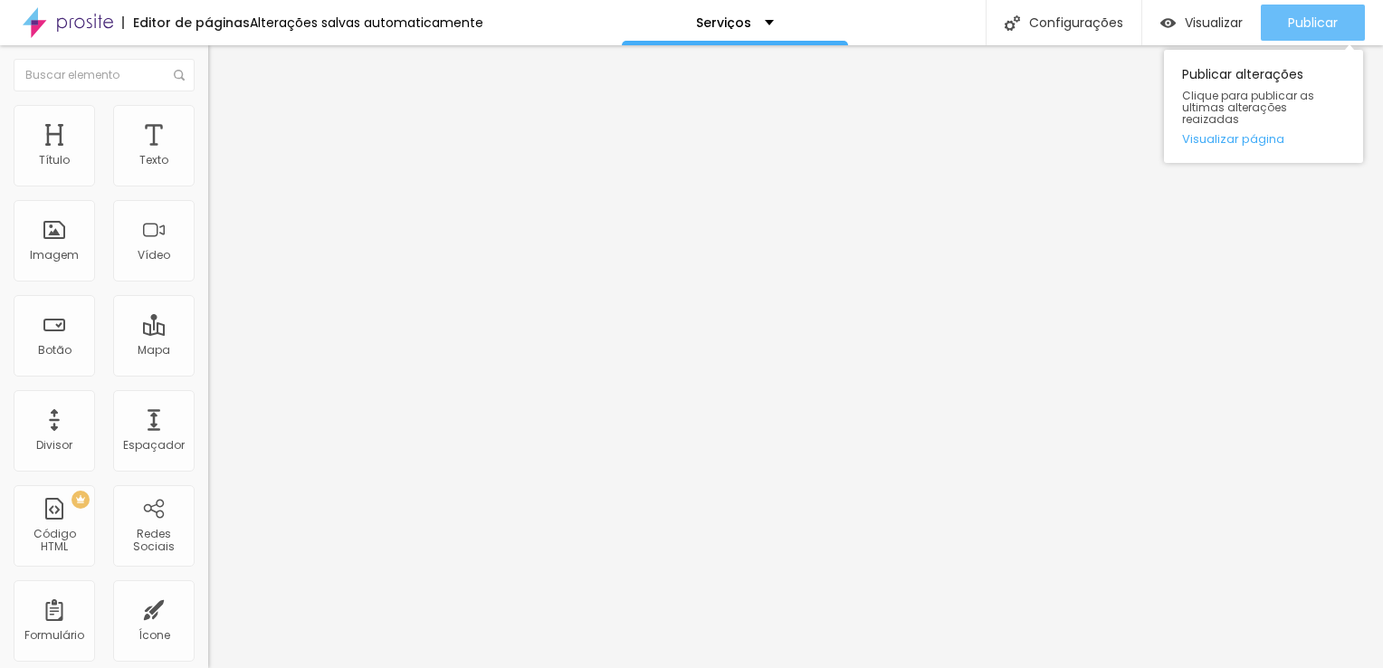
click at [1328, 20] on span "Publicar" at bounding box center [1313, 22] width 50 height 14
click at [1306, 20] on span "Publicar" at bounding box center [1313, 22] width 50 height 14
